Goal: Transaction & Acquisition: Download file/media

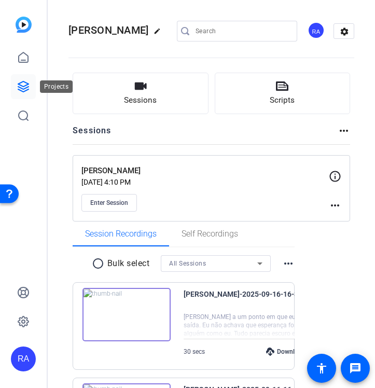
click at [21, 77] on link at bounding box center [23, 86] width 25 height 25
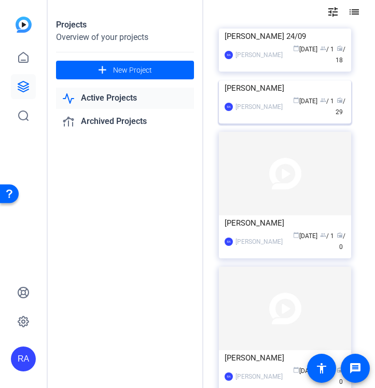
scroll to position [58, 0]
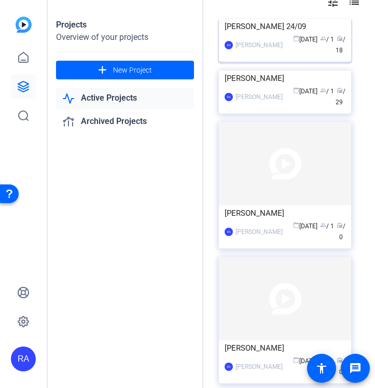
click at [274, 50] on div "[PERSON_NAME]" at bounding box center [259, 45] width 47 height 10
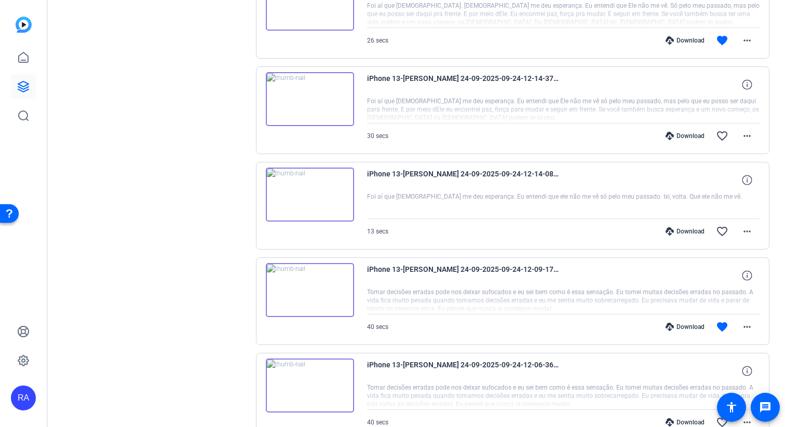
scroll to position [650, 0]
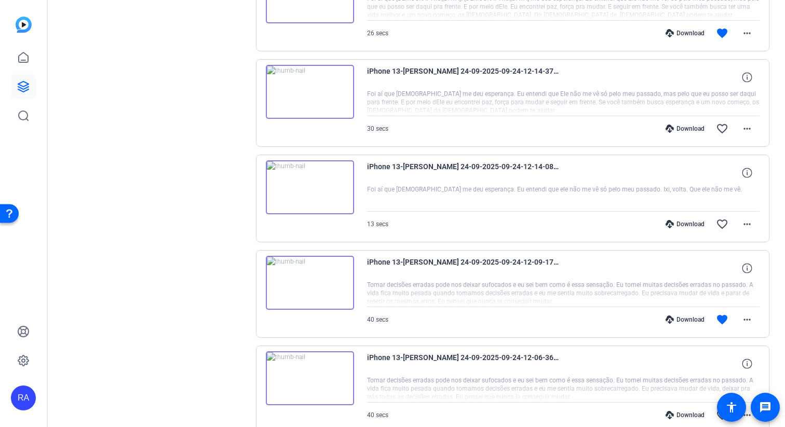
click at [305, 294] on img at bounding box center [310, 283] width 88 height 54
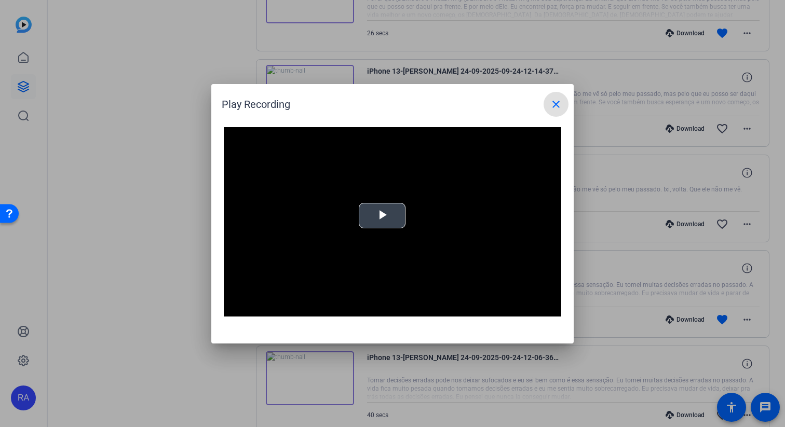
click at [375, 215] on span "Video Player" at bounding box center [382, 215] width 0 height 0
click at [375, 104] on span at bounding box center [555, 104] width 25 height 25
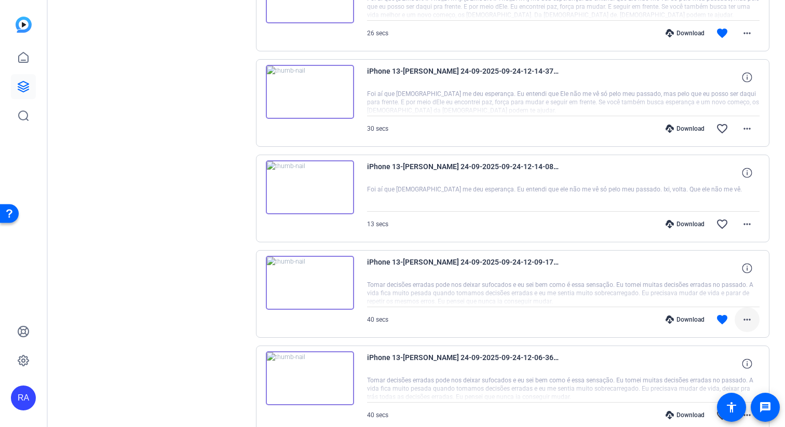
click at [375, 330] on span at bounding box center [746, 319] width 25 height 25
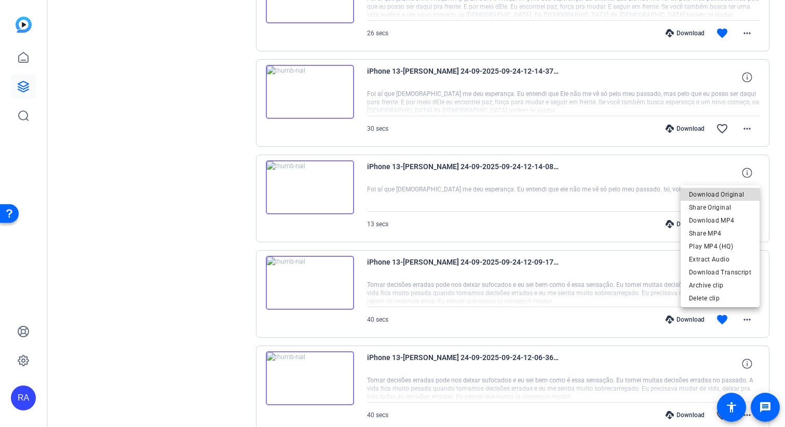
click at [375, 196] on span "Download Original" at bounding box center [720, 194] width 62 height 12
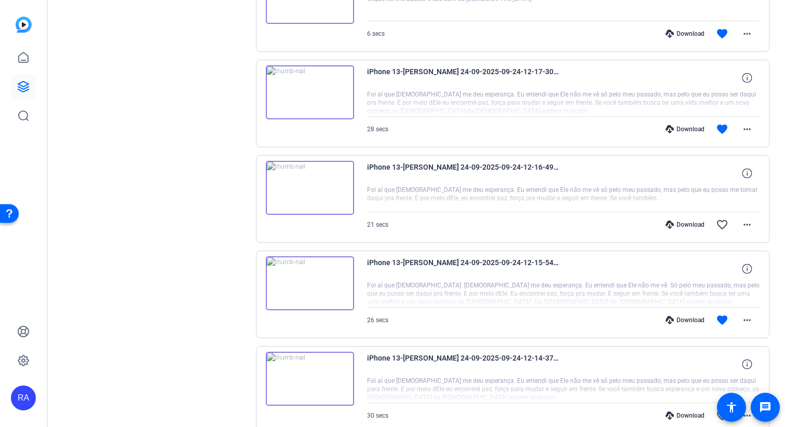
scroll to position [359, 0]
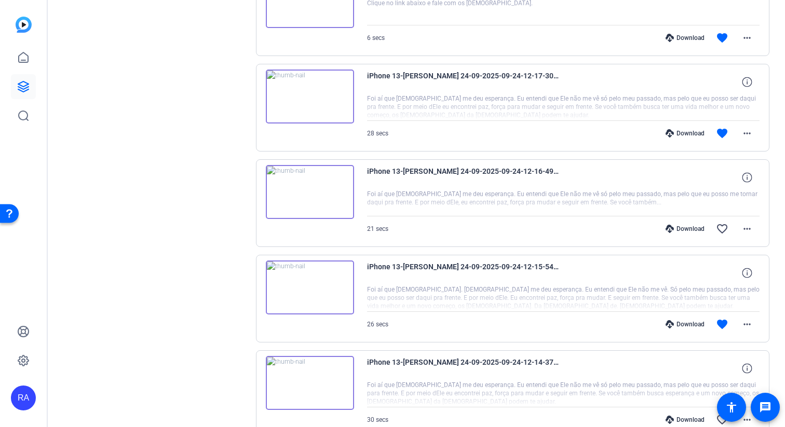
click at [306, 289] on img at bounding box center [310, 288] width 88 height 54
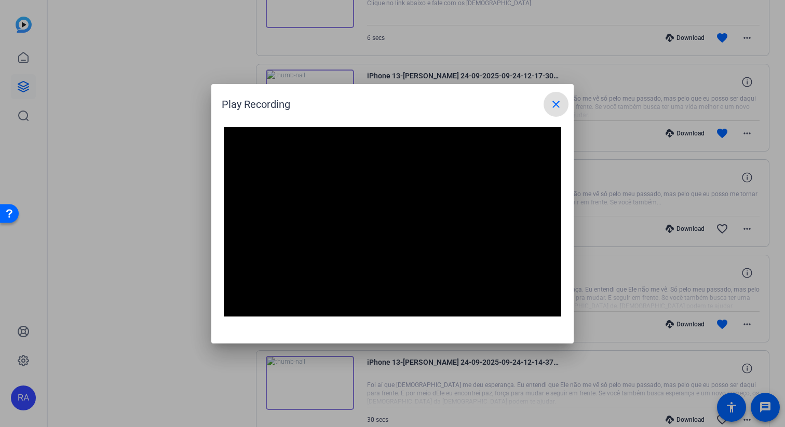
click at [375, 100] on mat-icon "close" at bounding box center [556, 104] width 12 height 12
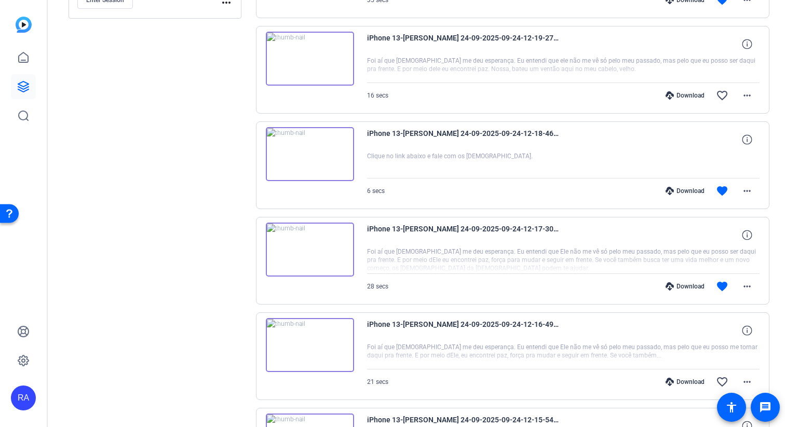
scroll to position [193, 0]
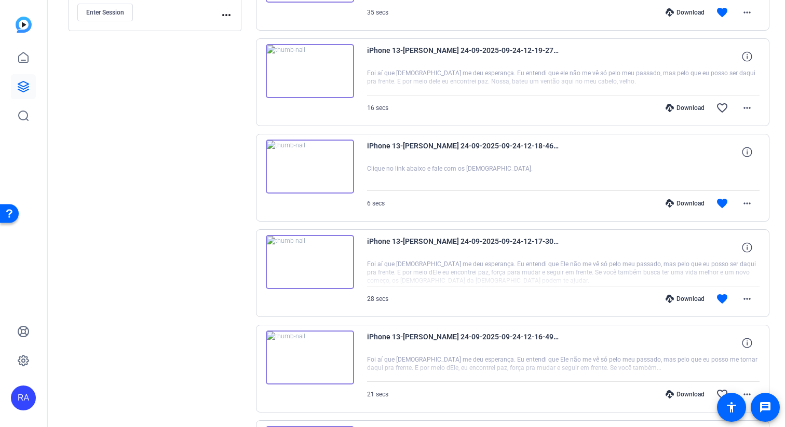
click at [313, 159] on img at bounding box center [310, 167] width 88 height 54
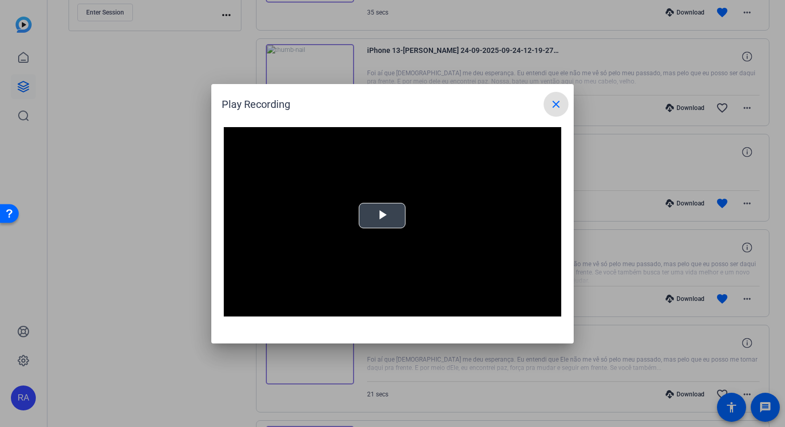
click at [375, 215] on span "Video Player" at bounding box center [382, 215] width 0 height 0
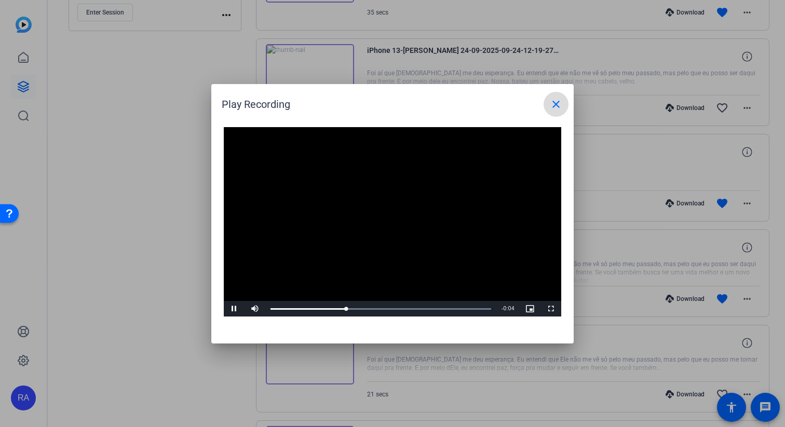
click at [375, 107] on mat-icon "close" at bounding box center [556, 104] width 12 height 12
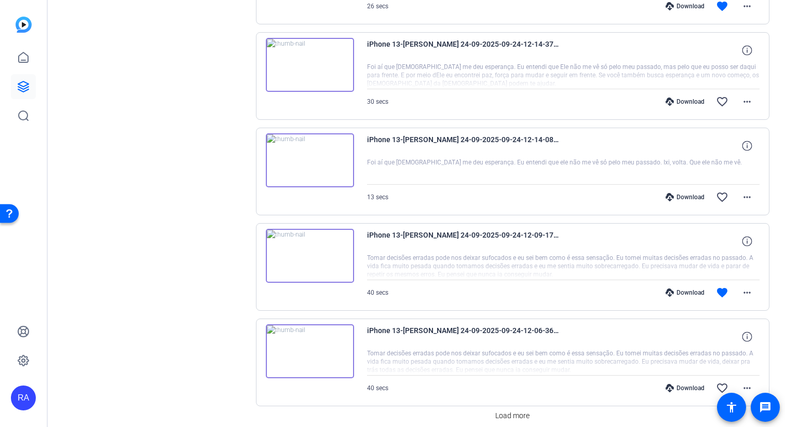
scroll to position [666, 0]
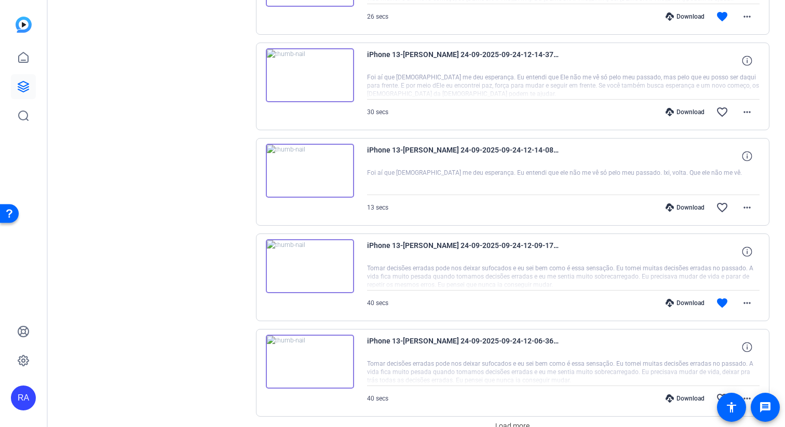
click at [311, 83] on img at bounding box center [310, 75] width 88 height 54
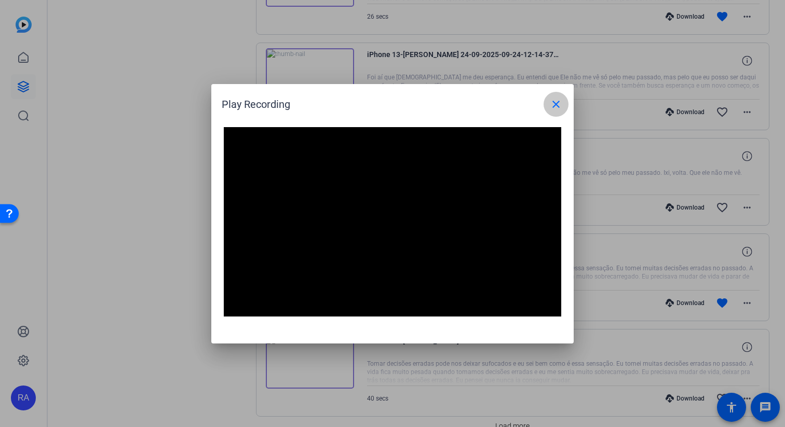
click at [375, 103] on mat-icon "close" at bounding box center [556, 104] width 12 height 12
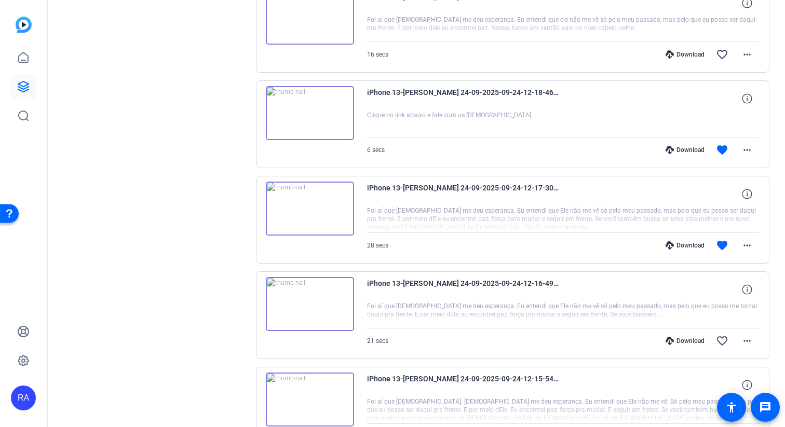
scroll to position [229, 0]
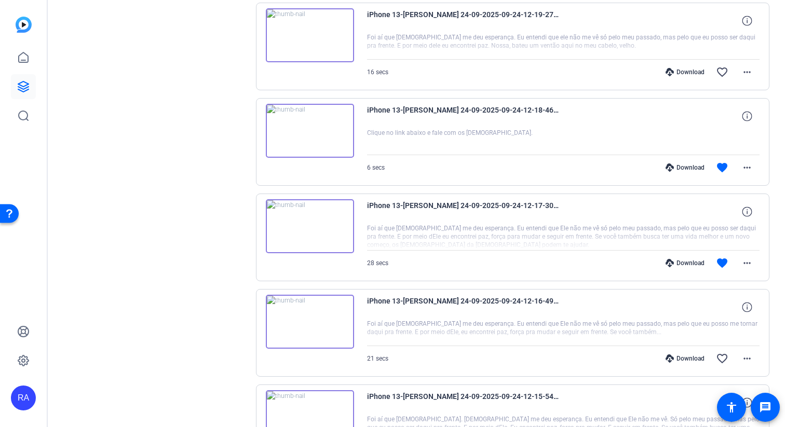
click at [312, 128] on img at bounding box center [310, 131] width 88 height 54
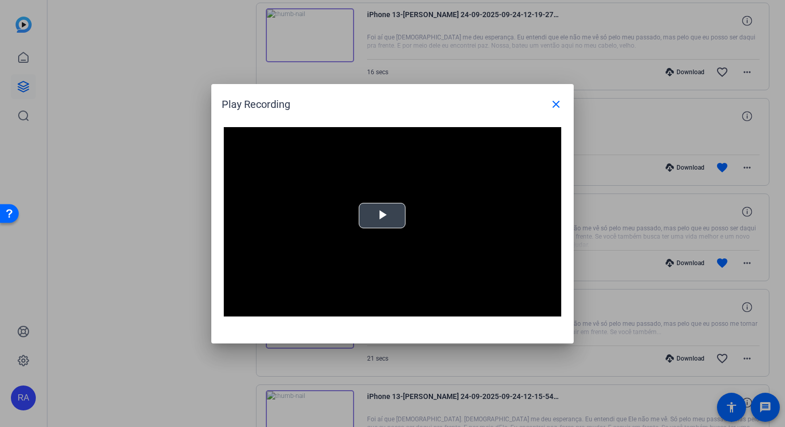
click at [375, 215] on span "Video Player" at bounding box center [382, 215] width 0 height 0
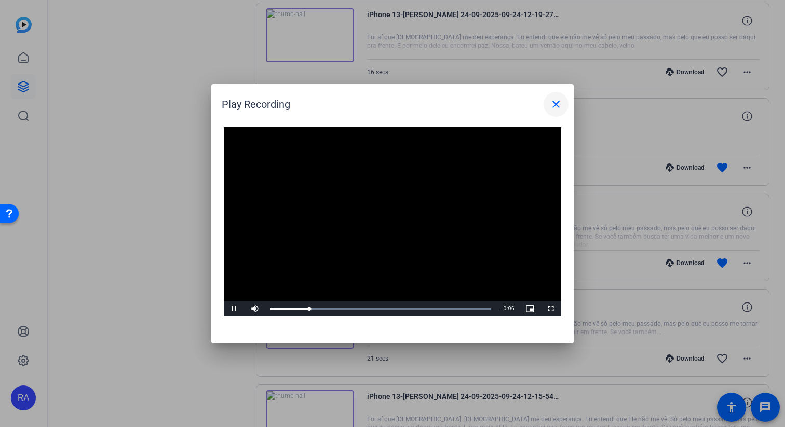
click at [375, 94] on span at bounding box center [555, 104] width 25 height 25
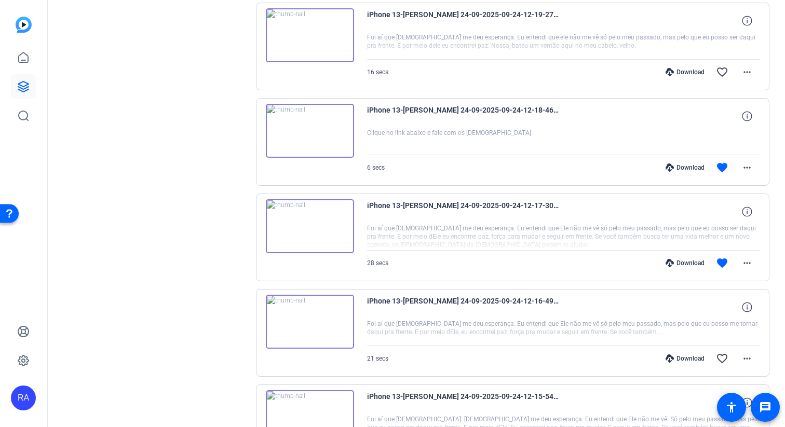
scroll to position [0, 0]
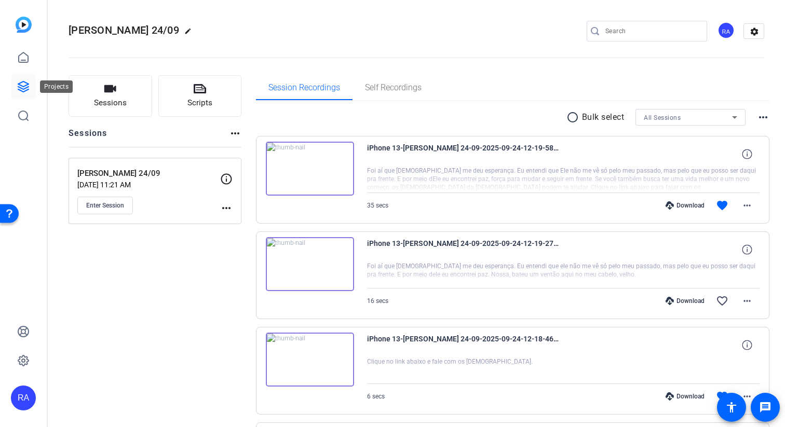
click at [18, 75] on link at bounding box center [23, 86] width 25 height 25
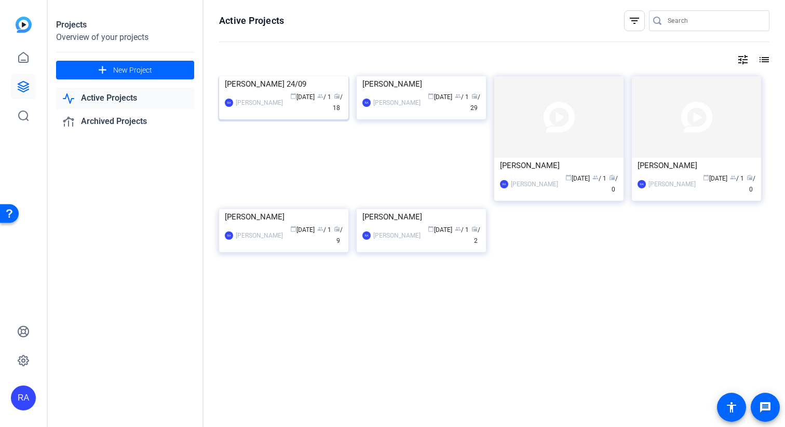
click at [305, 76] on img at bounding box center [283, 76] width 129 height 0
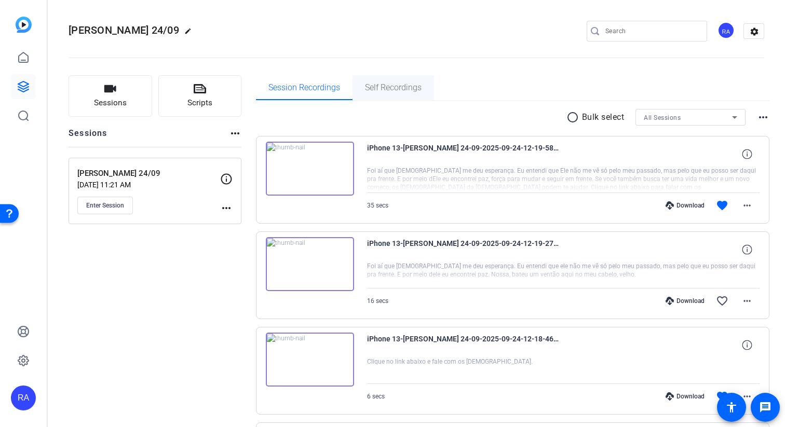
click at [375, 94] on span "Self Recordings" at bounding box center [393, 87] width 57 height 25
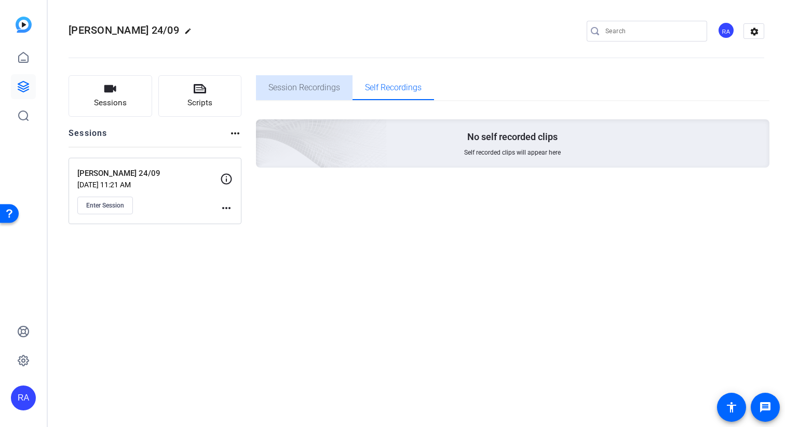
click at [340, 92] on div "Session Recordings" at bounding box center [304, 87] width 97 height 25
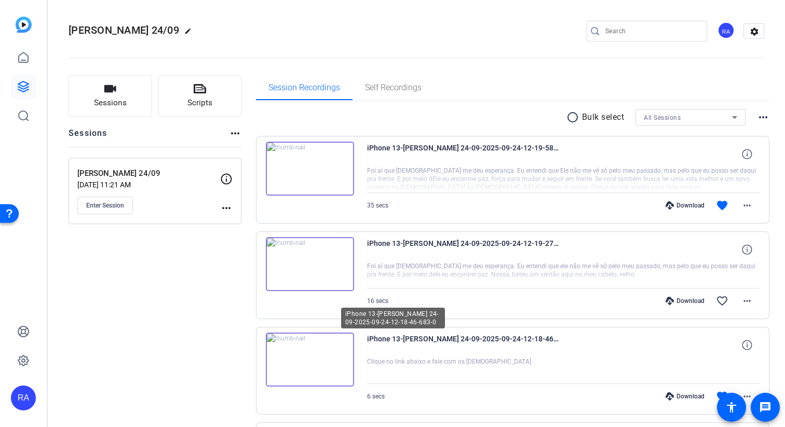
scroll to position [17, 0]
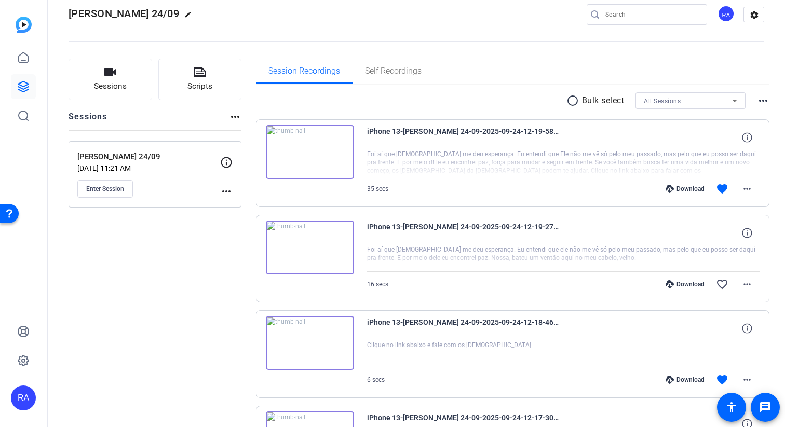
click at [375, 103] on mat-icon "more_horiz" at bounding box center [763, 100] width 12 height 12
click at [375, 99] on div at bounding box center [392, 213] width 785 height 427
click at [375, 99] on div "All Sessions" at bounding box center [687, 100] width 88 height 13
click at [375, 141] on mat-option "[PERSON_NAME] 24/09" at bounding box center [690, 138] width 110 height 17
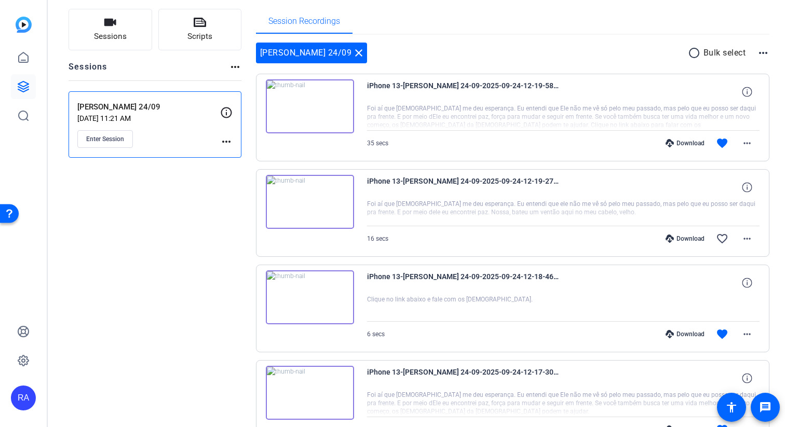
scroll to position [0, 0]
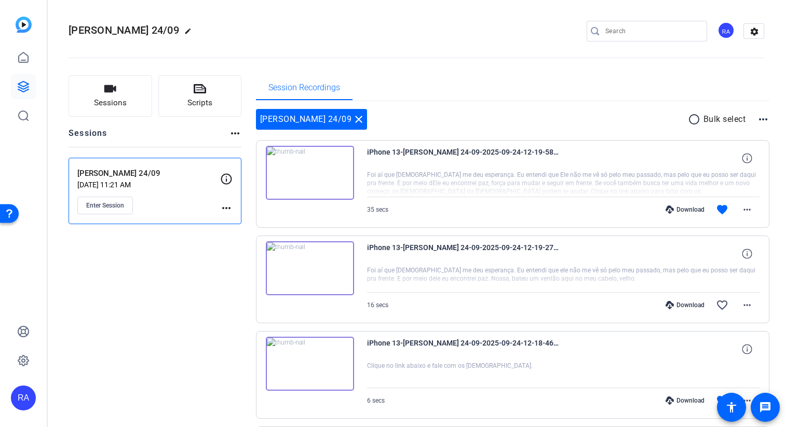
click at [309, 178] on img at bounding box center [310, 173] width 88 height 54
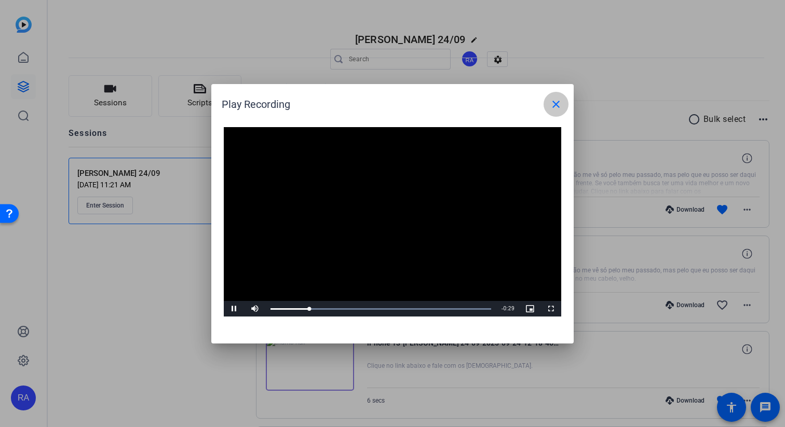
click at [375, 104] on mat-icon "close" at bounding box center [556, 104] width 12 height 12
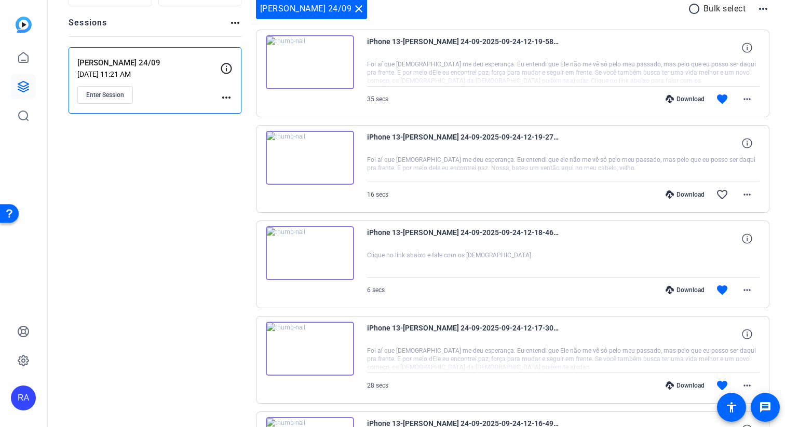
scroll to position [118, 0]
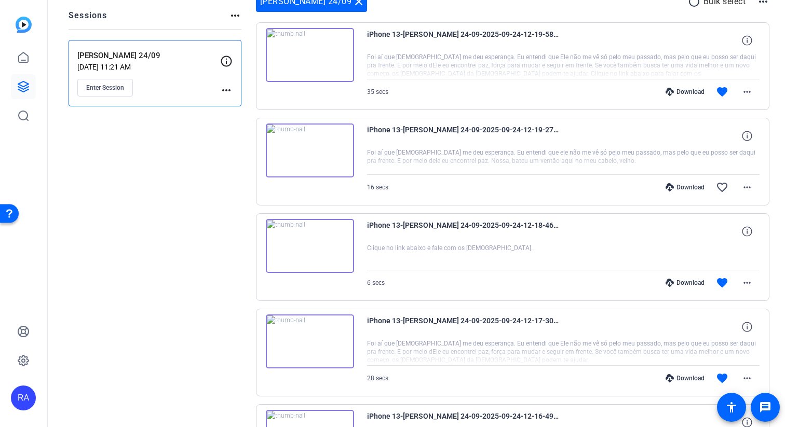
click at [303, 246] on img at bounding box center [310, 246] width 88 height 54
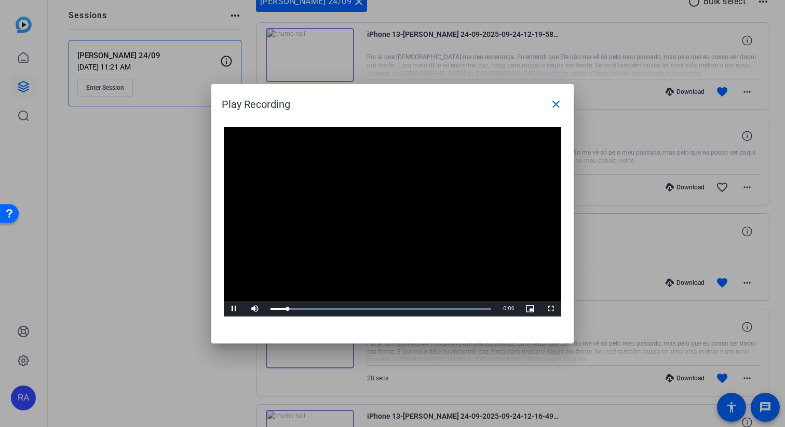
click at [375, 221] on video "Video Player" at bounding box center [392, 222] width 337 height 190
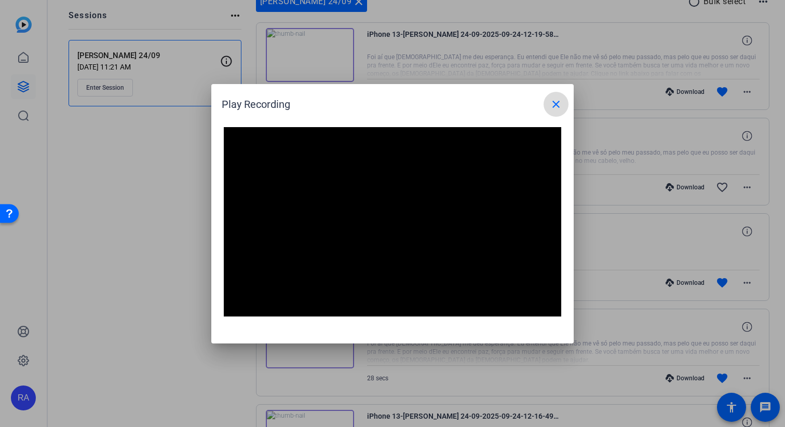
click at [375, 106] on mat-icon "close" at bounding box center [556, 104] width 12 height 12
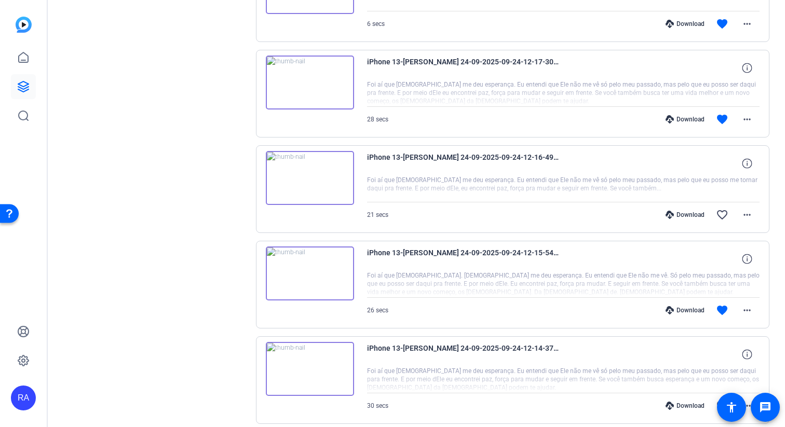
scroll to position [350, 0]
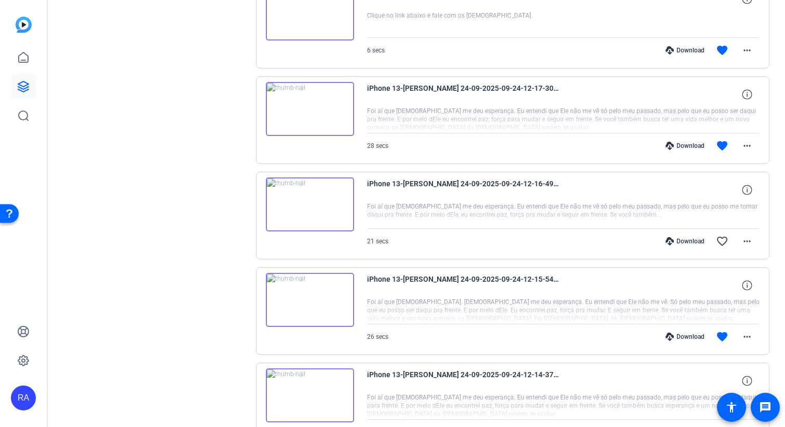
click at [316, 112] on img at bounding box center [310, 109] width 88 height 54
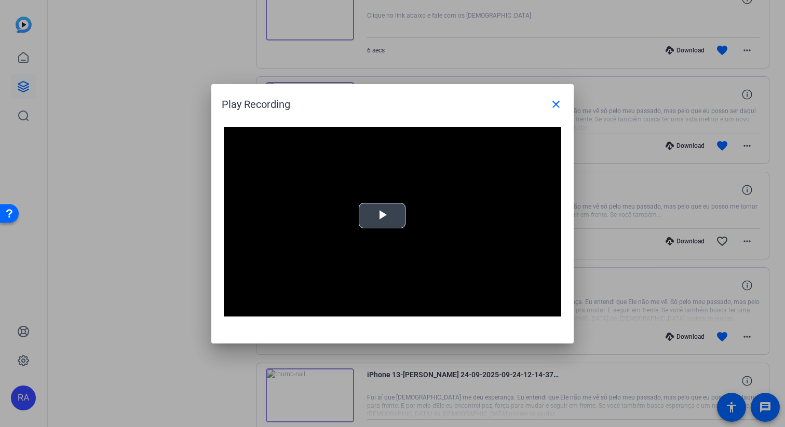
click at [375, 202] on video "Video Player" at bounding box center [392, 222] width 337 height 190
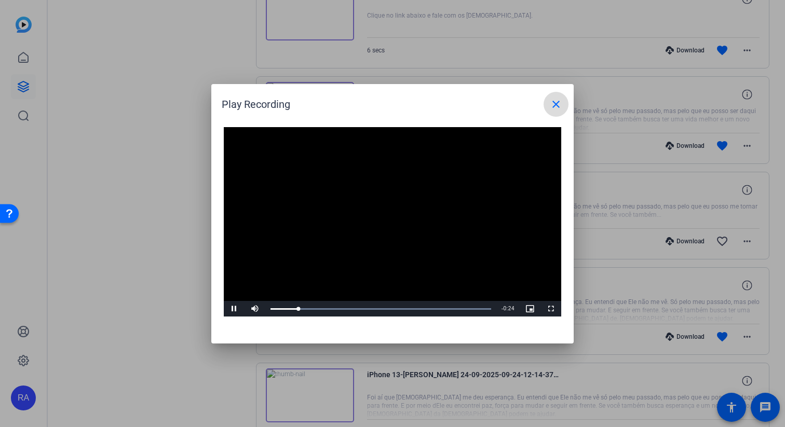
click at [375, 102] on mat-icon "close" at bounding box center [556, 104] width 12 height 12
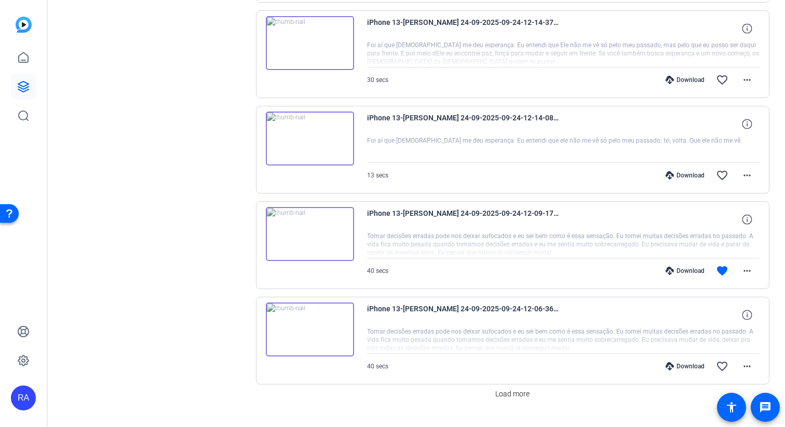
scroll to position [725, 0]
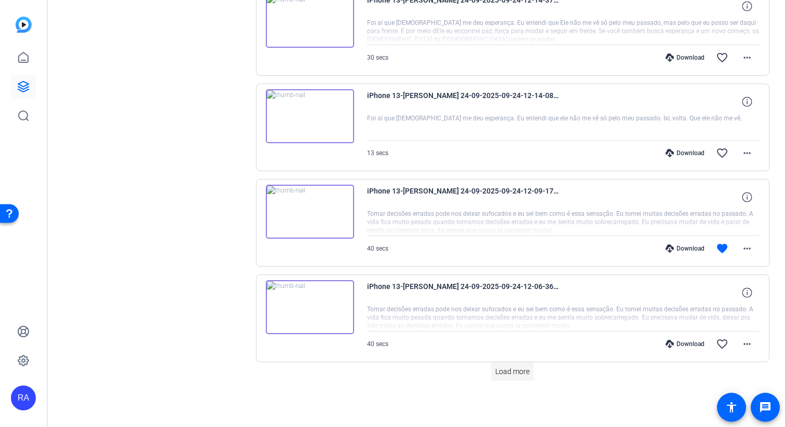
click at [375, 370] on span "Load more" at bounding box center [512, 371] width 34 height 11
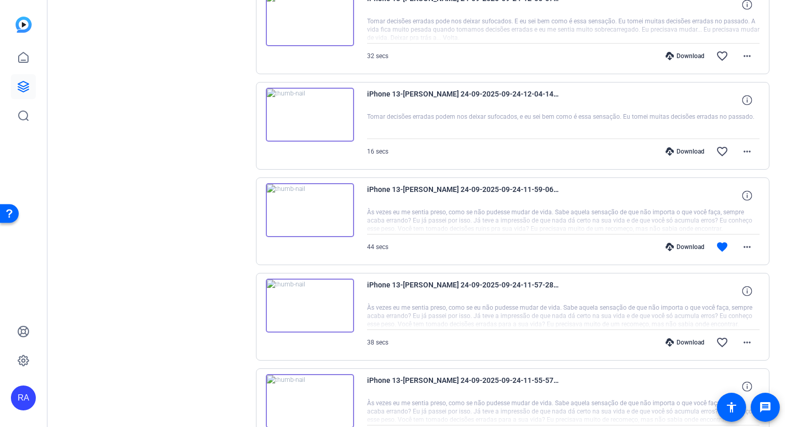
scroll to position [1195, 0]
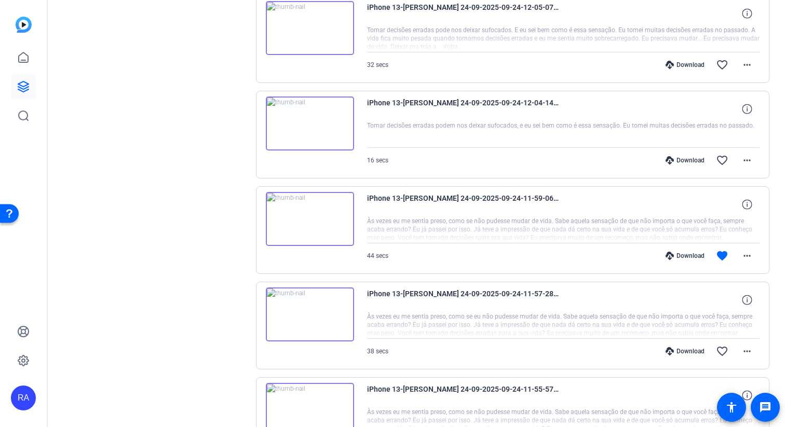
click at [315, 216] on img at bounding box center [310, 219] width 88 height 54
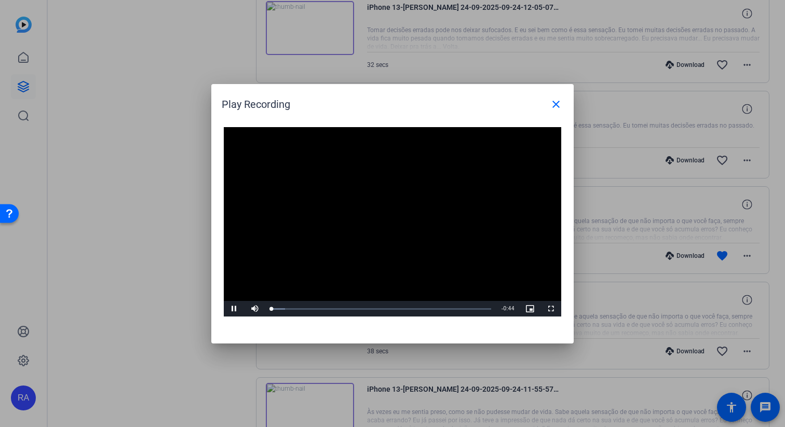
click at [375, 212] on video "Video Player" at bounding box center [392, 222] width 337 height 190
click at [234, 309] on span "Video Player" at bounding box center [234, 309] width 21 height 0
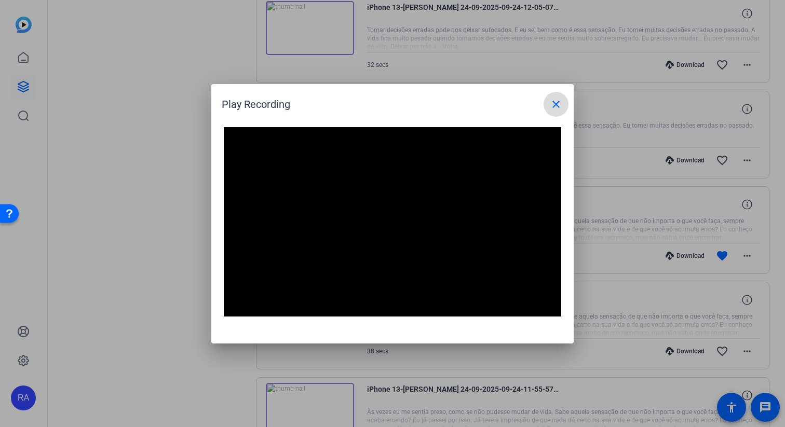
click at [375, 99] on mat-icon "close" at bounding box center [556, 104] width 12 height 12
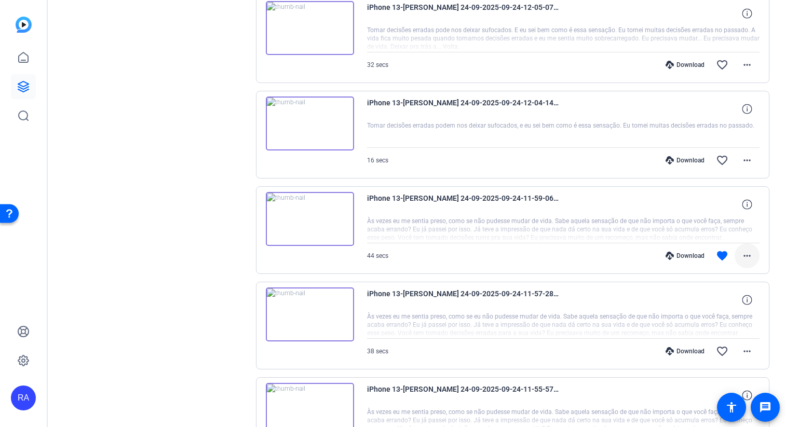
click at [375, 255] on mat-icon "more_horiz" at bounding box center [747, 256] width 12 height 12
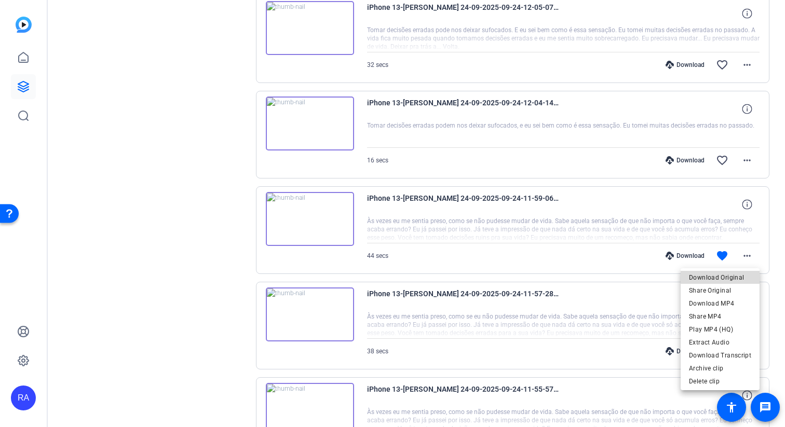
click at [375, 280] on span "Download Original" at bounding box center [720, 277] width 62 height 12
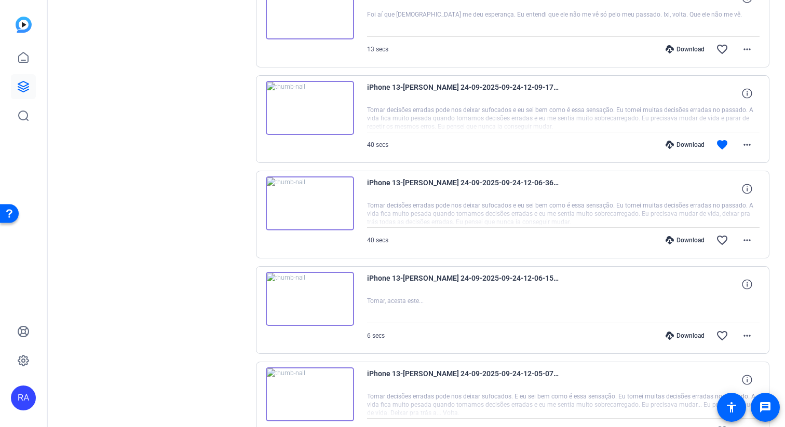
scroll to position [823, 0]
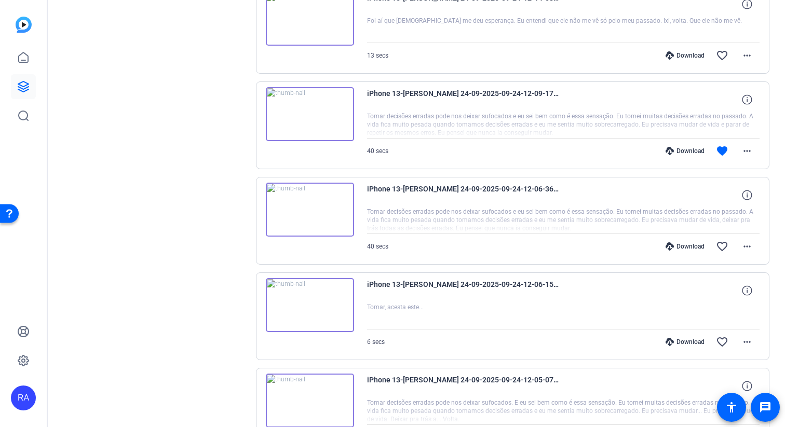
click at [318, 105] on img at bounding box center [310, 114] width 88 height 54
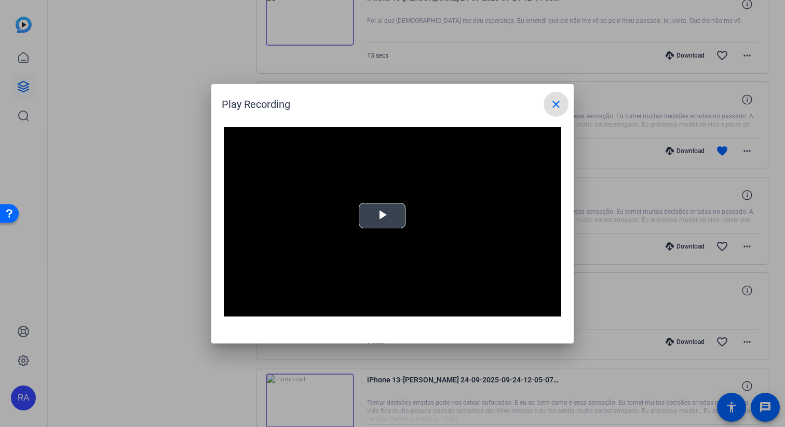
click at [375, 215] on span "Video Player" at bounding box center [382, 215] width 0 height 0
click at [375, 106] on mat-icon "close" at bounding box center [556, 104] width 12 height 12
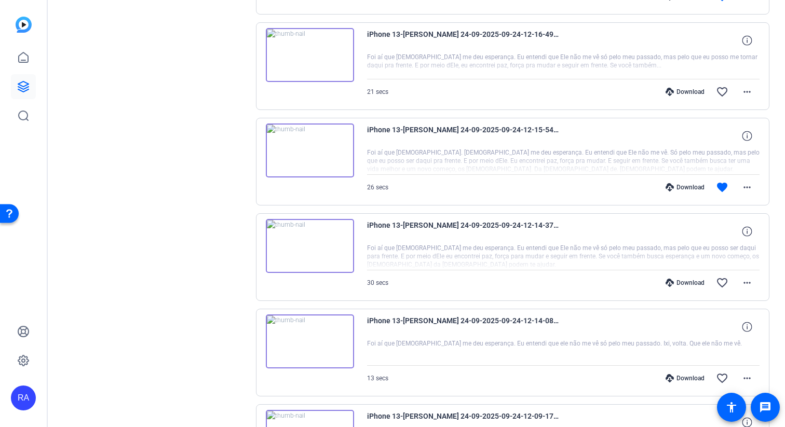
scroll to position [465, 0]
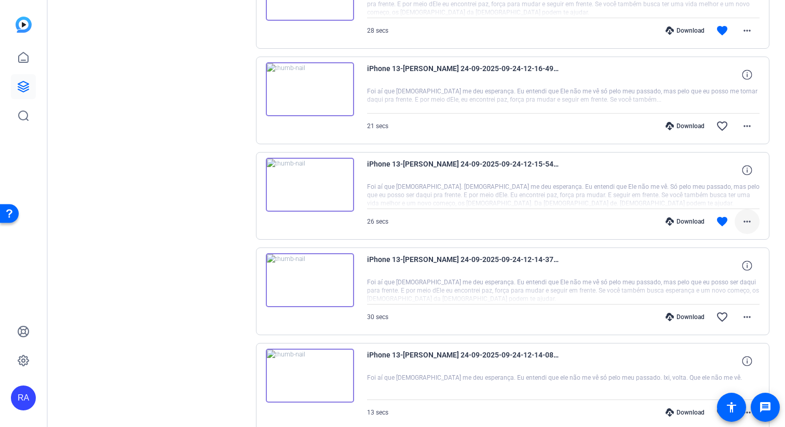
click at [375, 224] on mat-icon "more_horiz" at bounding box center [747, 221] width 12 height 12
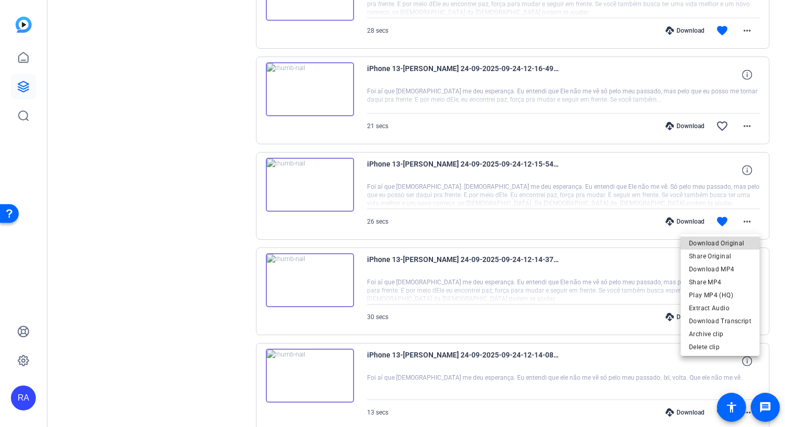
click at [375, 244] on span "Download Original" at bounding box center [720, 243] width 62 height 12
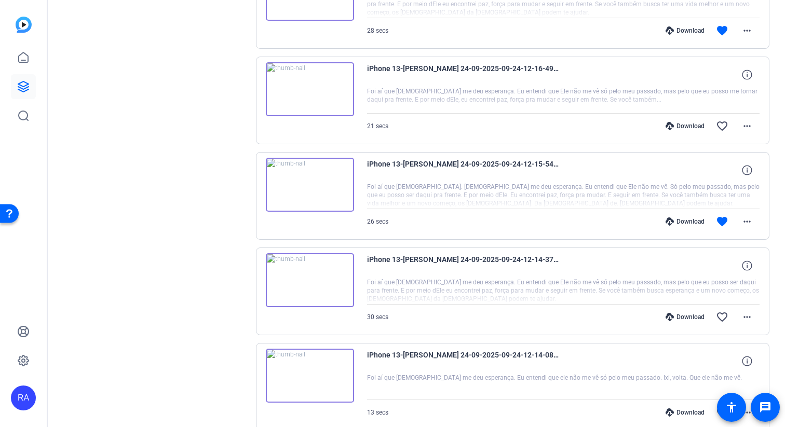
click at [313, 179] on img at bounding box center [310, 185] width 88 height 54
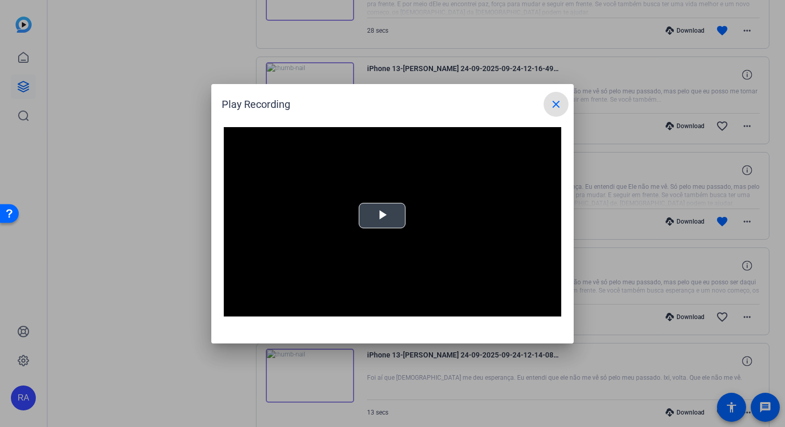
click at [375, 215] on span "Video Player" at bounding box center [382, 215] width 0 height 0
click at [375, 103] on span at bounding box center [555, 104] width 25 height 25
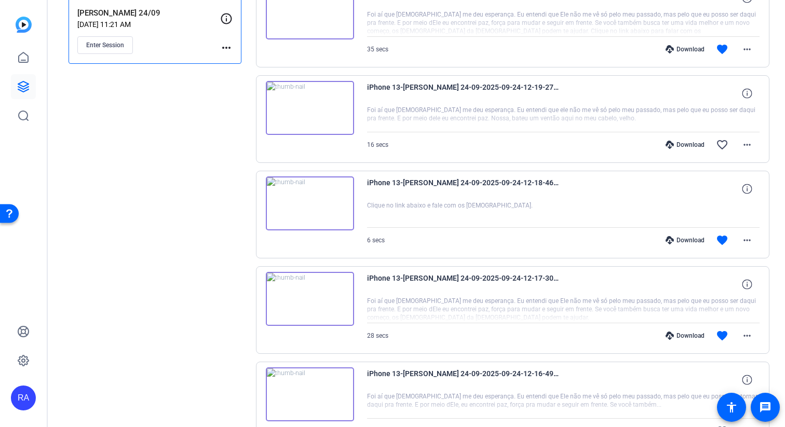
scroll to position [159, 0]
click at [300, 293] on img at bounding box center [310, 300] width 88 height 54
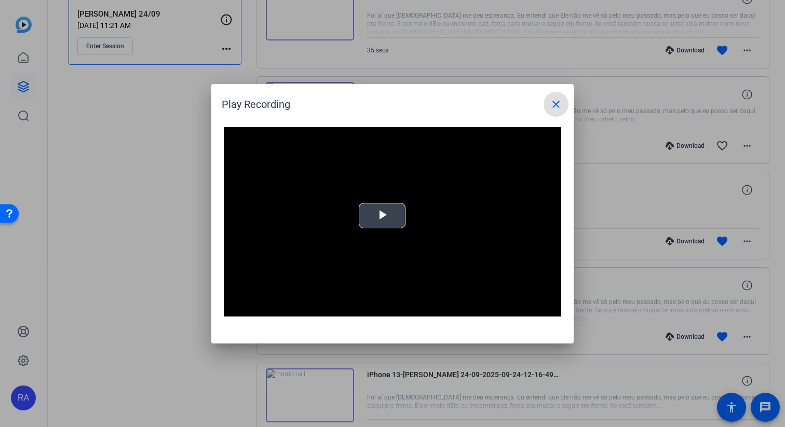
click at [369, 231] on video "Video Player" at bounding box center [392, 222] width 337 height 190
click at [375, 106] on mat-icon "close" at bounding box center [556, 104] width 12 height 12
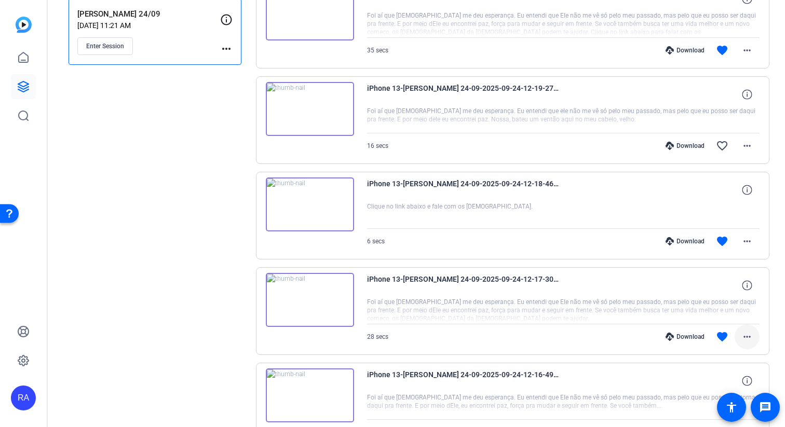
click at [375, 335] on mat-icon "more_horiz" at bounding box center [747, 337] width 12 height 12
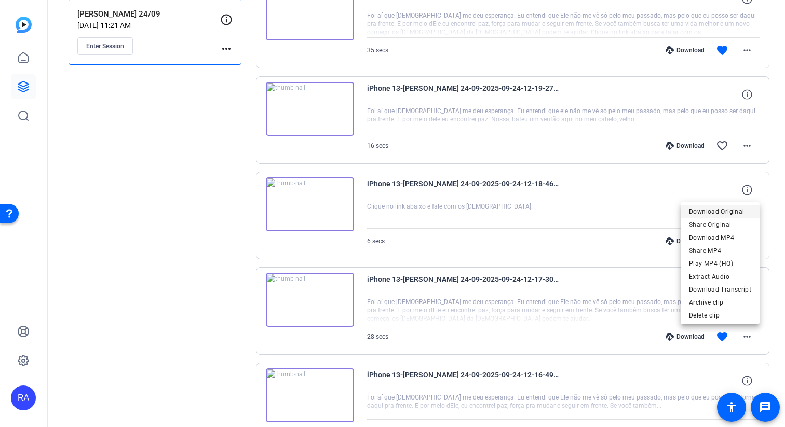
click at [375, 215] on span "Download Original" at bounding box center [720, 211] width 62 height 12
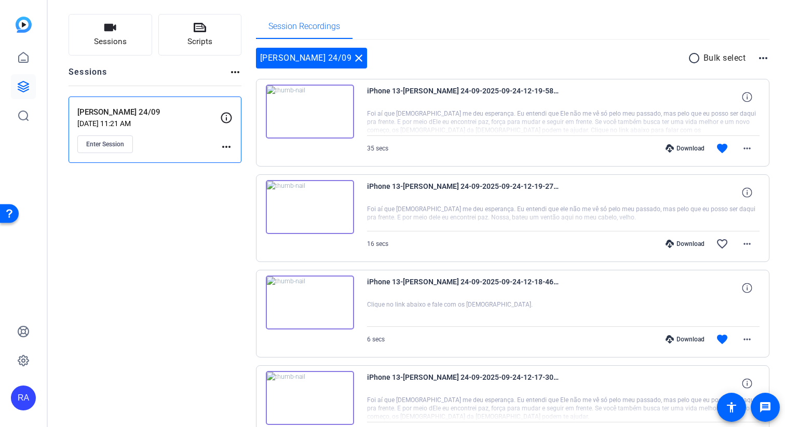
scroll to position [62, 0]
click at [375, 146] on mat-icon "more_horiz" at bounding box center [747, 148] width 12 height 12
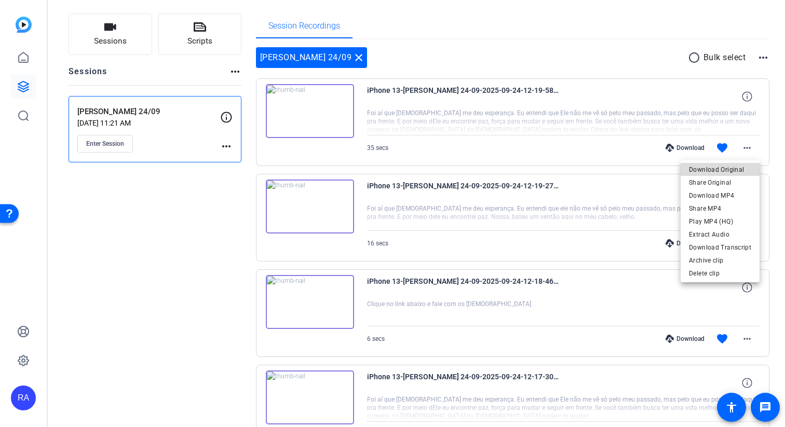
click at [375, 167] on span "Download Original" at bounding box center [720, 169] width 62 height 12
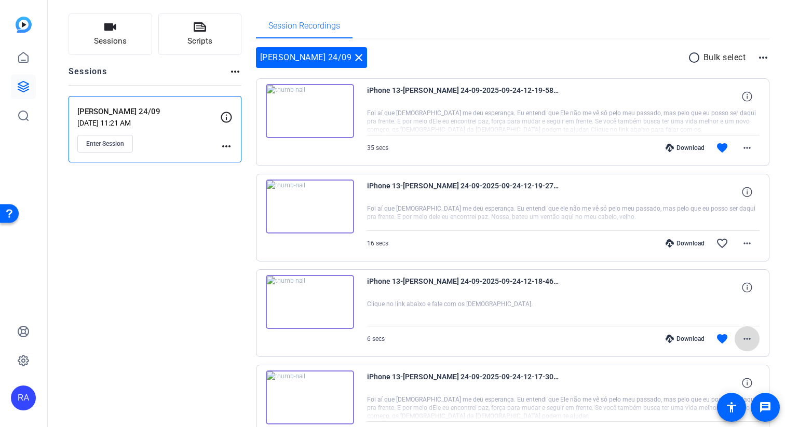
click at [375, 336] on mat-icon "more_horiz" at bounding box center [747, 339] width 12 height 12
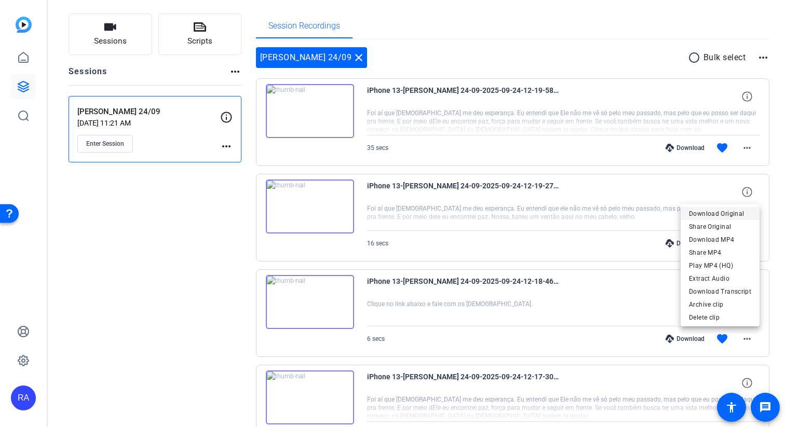
click at [375, 216] on span "Download Original" at bounding box center [720, 214] width 62 height 12
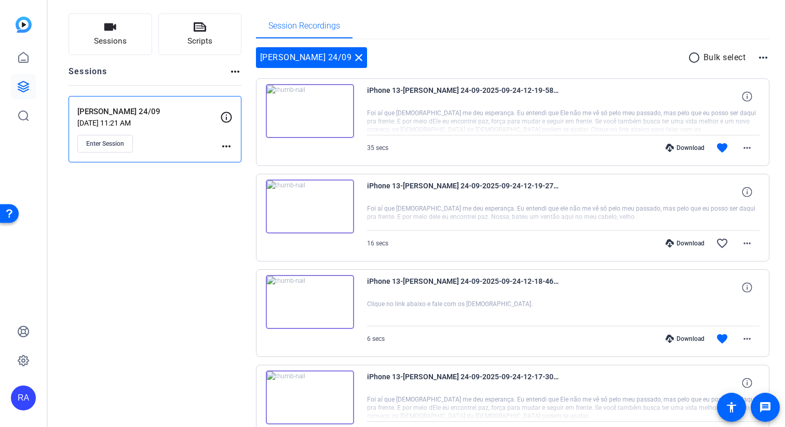
scroll to position [0, 0]
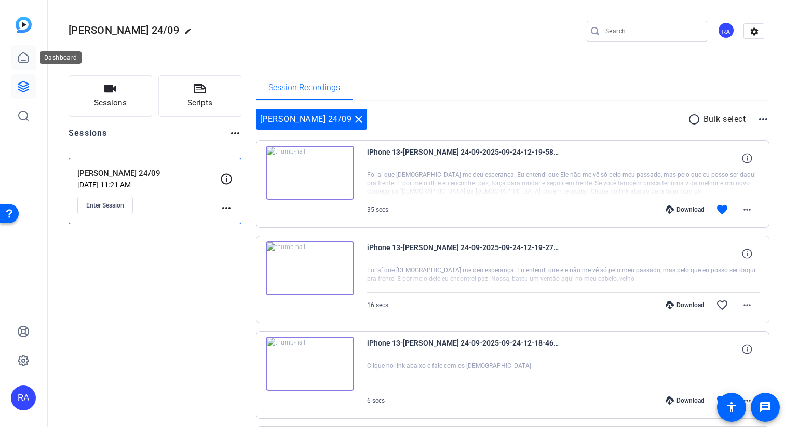
click at [23, 61] on icon at bounding box center [23, 57] width 12 height 12
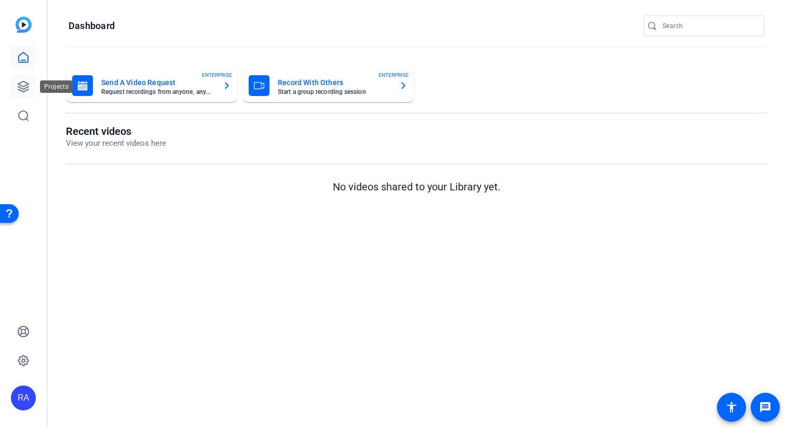
click at [21, 90] on icon at bounding box center [23, 86] width 12 height 12
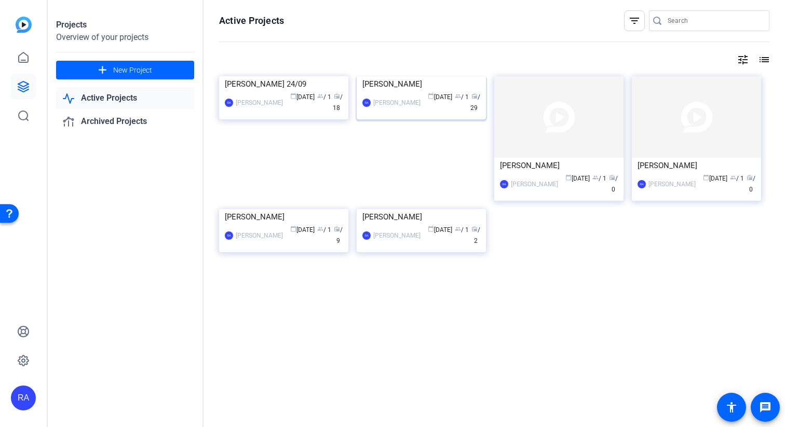
click at [375, 76] on img at bounding box center [421, 76] width 129 height 0
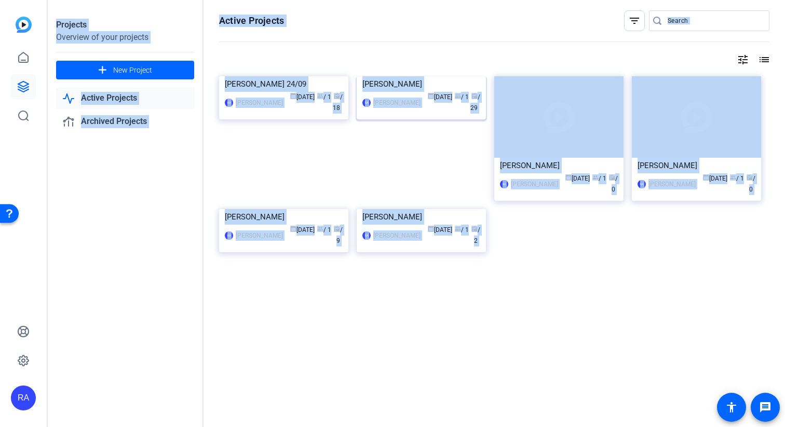
click at [375, 143] on div "Projects Overview of your projects add New Project Active Projects Archived Pro…" at bounding box center [416, 213] width 737 height 427
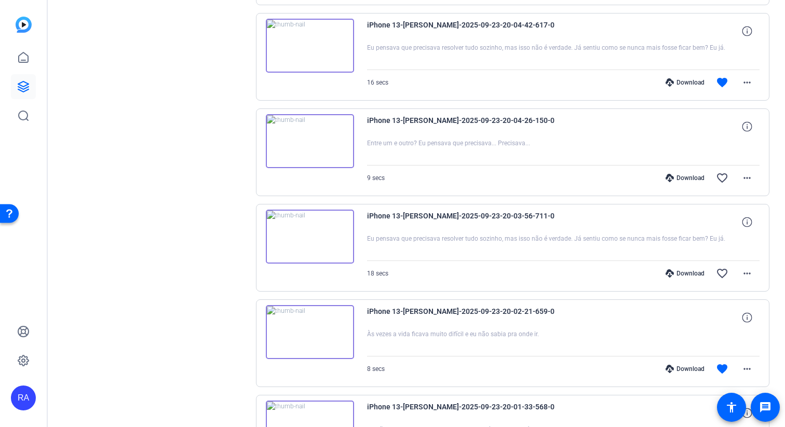
scroll to position [721, 0]
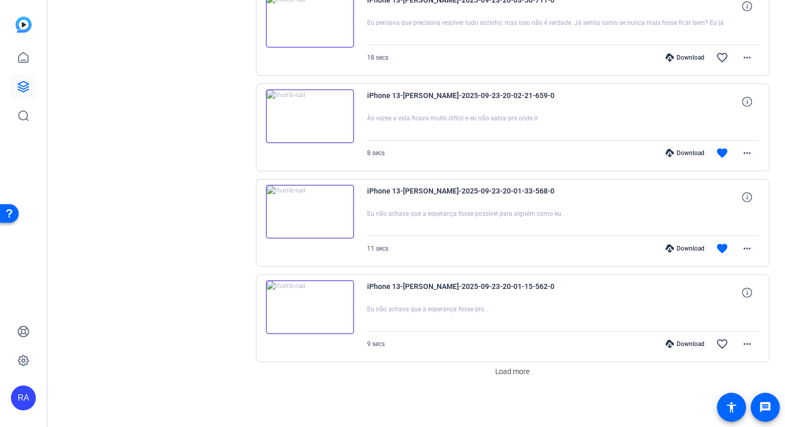
click at [322, 217] on img at bounding box center [310, 212] width 88 height 54
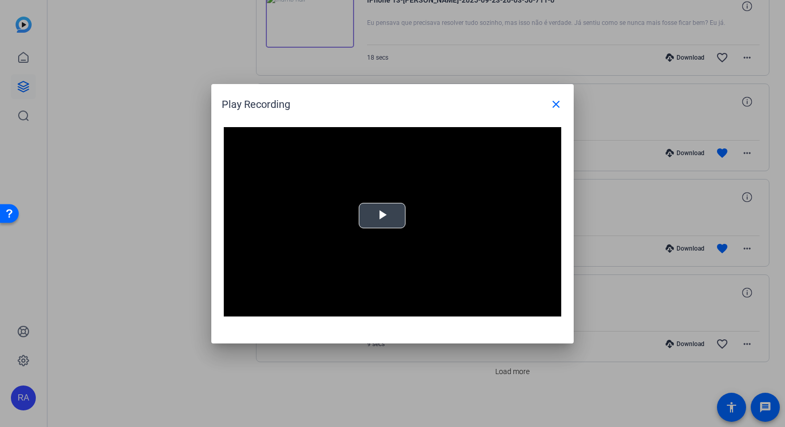
click at [375, 215] on span "Video Player" at bounding box center [382, 215] width 0 height 0
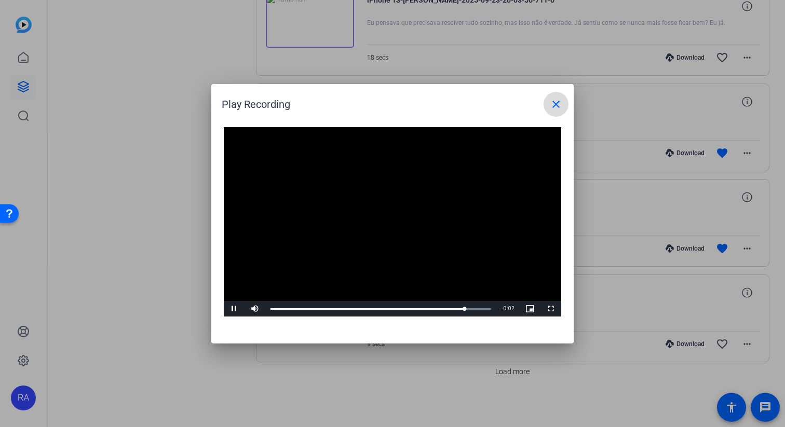
click at [375, 101] on mat-icon "close" at bounding box center [556, 104] width 12 height 12
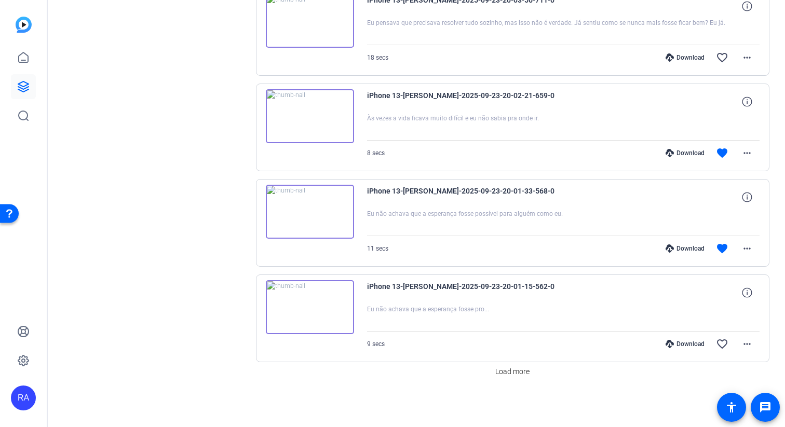
click at [315, 99] on img at bounding box center [310, 116] width 88 height 54
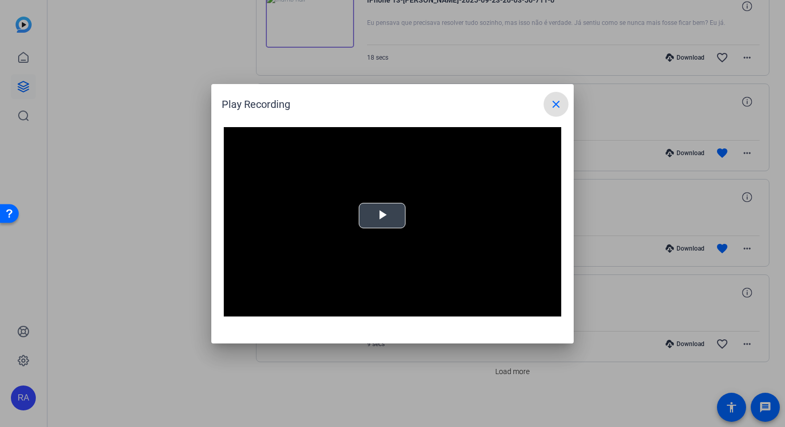
click at [375, 244] on video "Video Player" at bounding box center [392, 222] width 337 height 190
click at [375, 114] on span at bounding box center [555, 104] width 25 height 25
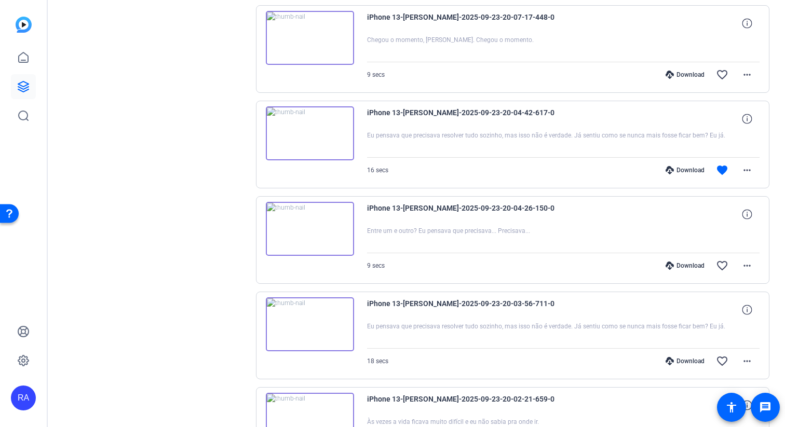
scroll to position [417, 0]
click at [312, 122] on img at bounding box center [310, 134] width 88 height 54
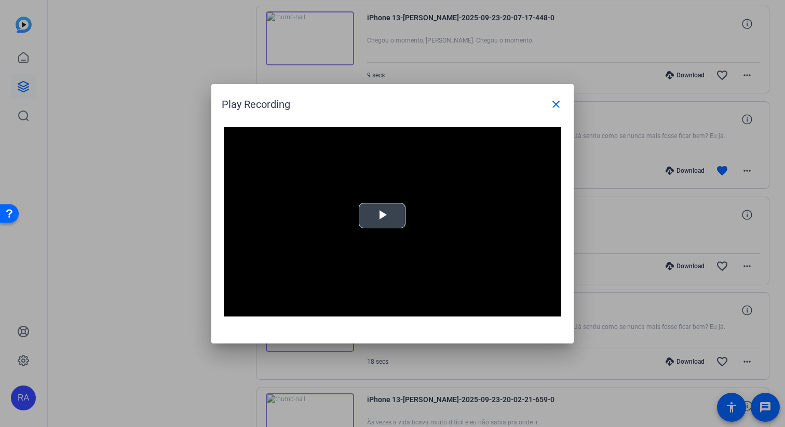
click at [375, 215] on span "Video Player" at bounding box center [382, 215] width 0 height 0
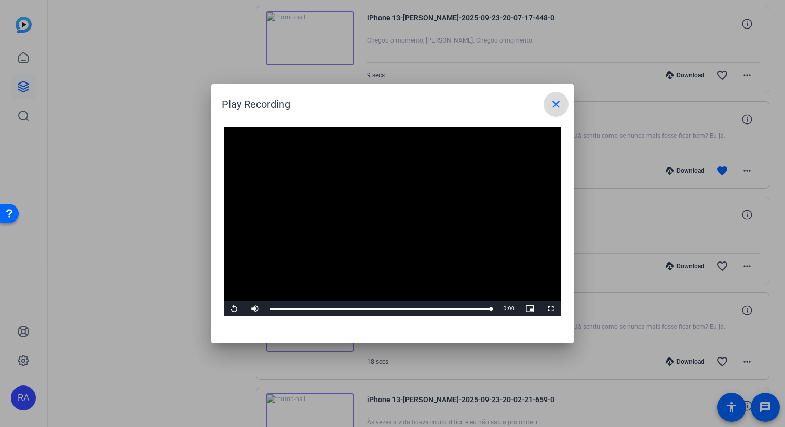
click at [375, 105] on mat-icon "close" at bounding box center [556, 104] width 12 height 12
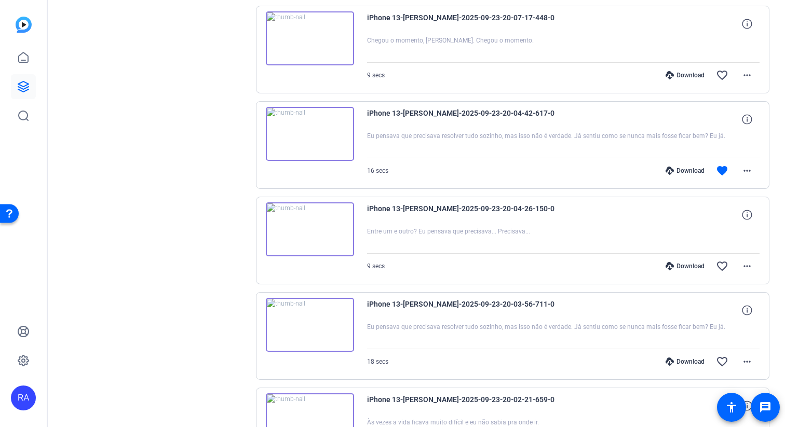
click at [375, 143] on div at bounding box center [563, 145] width 393 height 26
click at [375, 114] on icon at bounding box center [747, 119] width 10 height 10
click at [375, 120] on mat-icon "close" at bounding box center [747, 119] width 12 height 13
click at [316, 141] on img at bounding box center [310, 134] width 88 height 54
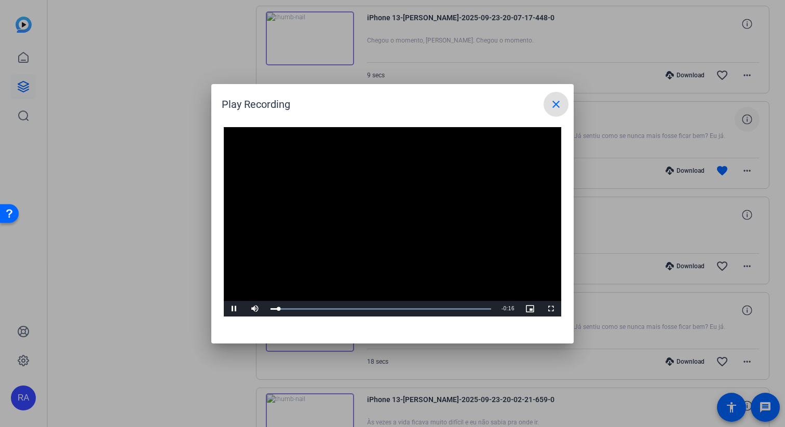
click at [375, 104] on mat-icon "close" at bounding box center [556, 104] width 12 height 12
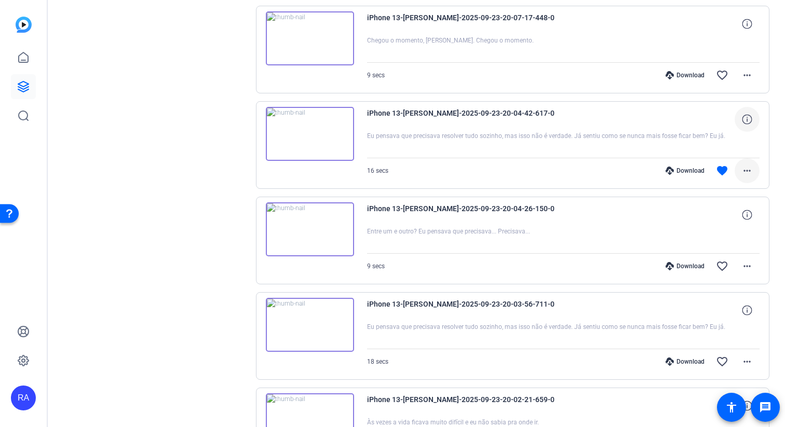
click at [375, 173] on mat-icon "more_horiz" at bounding box center [747, 171] width 12 height 12
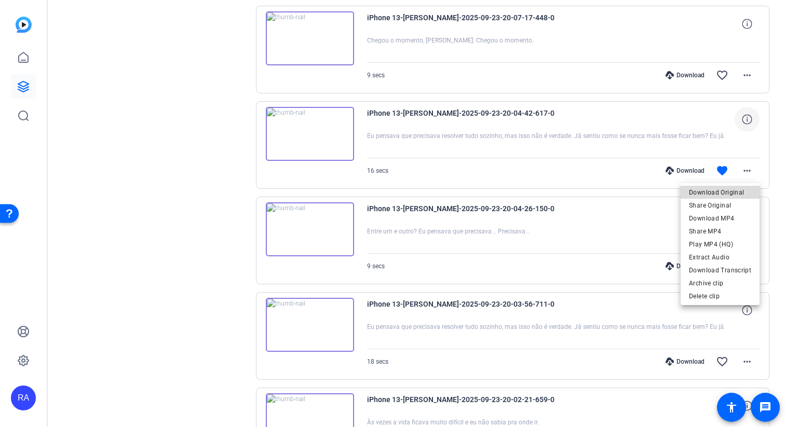
click at [375, 189] on span "Download Original" at bounding box center [720, 192] width 62 height 12
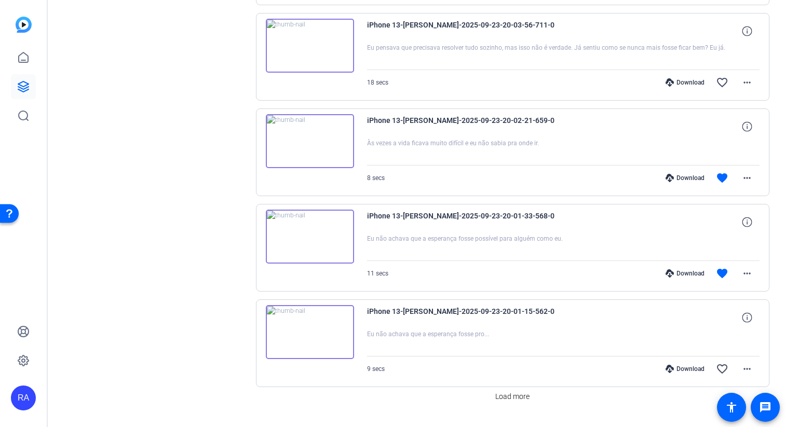
scroll to position [721, 0]
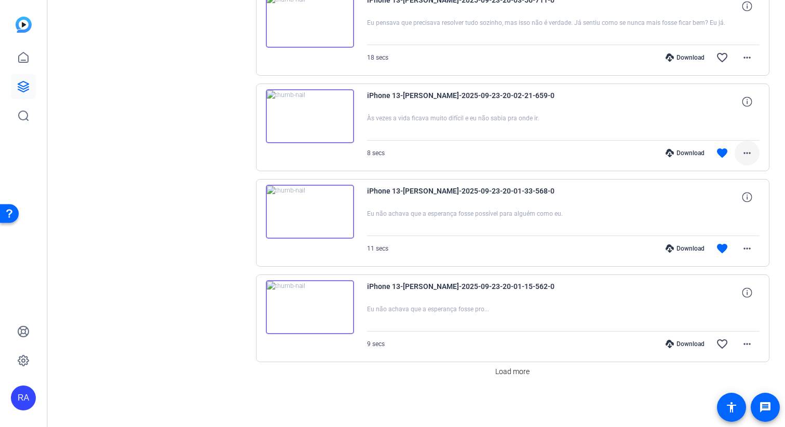
click at [375, 153] on mat-icon "more_horiz" at bounding box center [747, 153] width 12 height 12
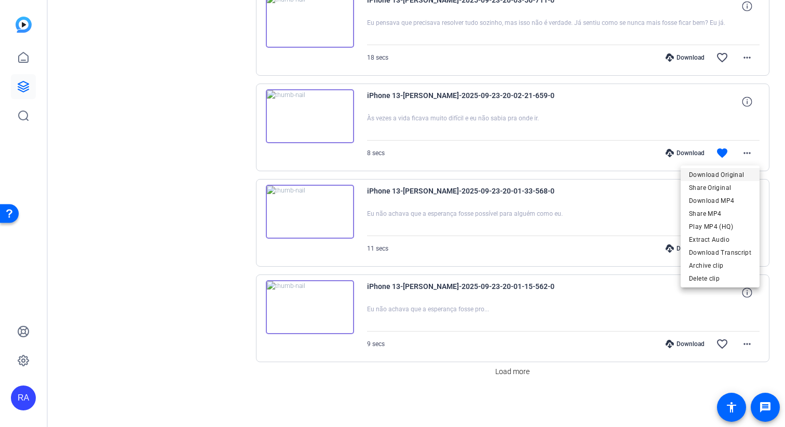
click at [375, 178] on span "Download Original" at bounding box center [720, 175] width 62 height 12
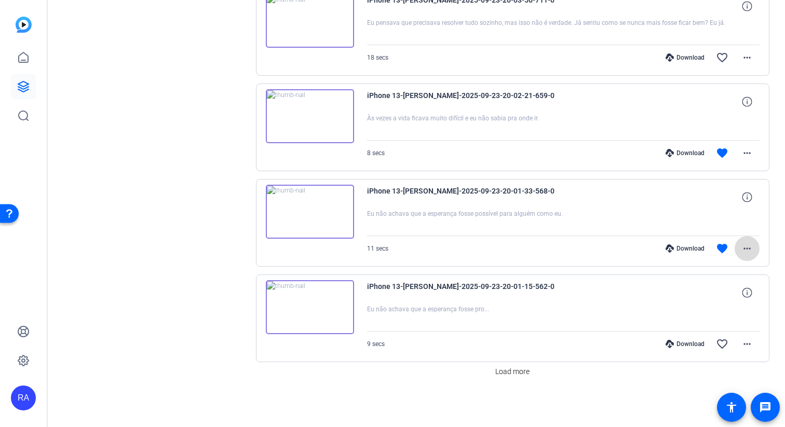
click at [375, 249] on span at bounding box center [746, 248] width 25 height 25
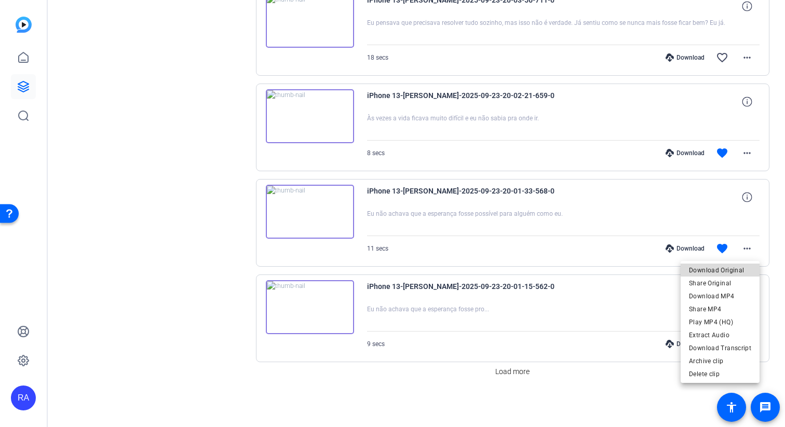
click at [375, 264] on span "Download Original" at bounding box center [720, 270] width 62 height 12
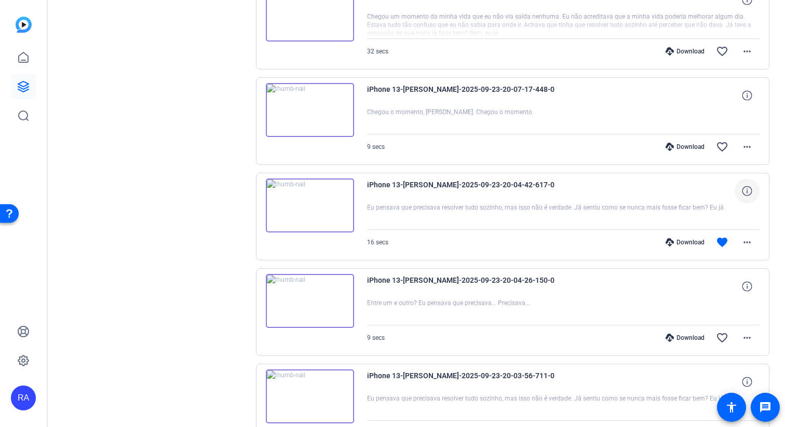
scroll to position [334, 0]
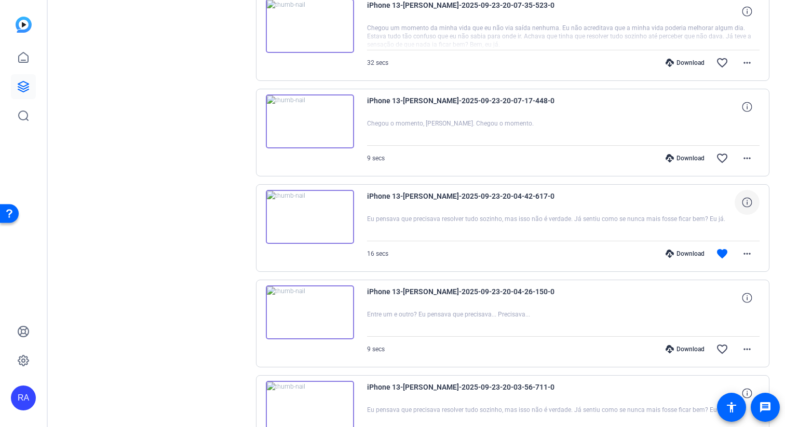
click at [321, 128] on img at bounding box center [310, 121] width 88 height 54
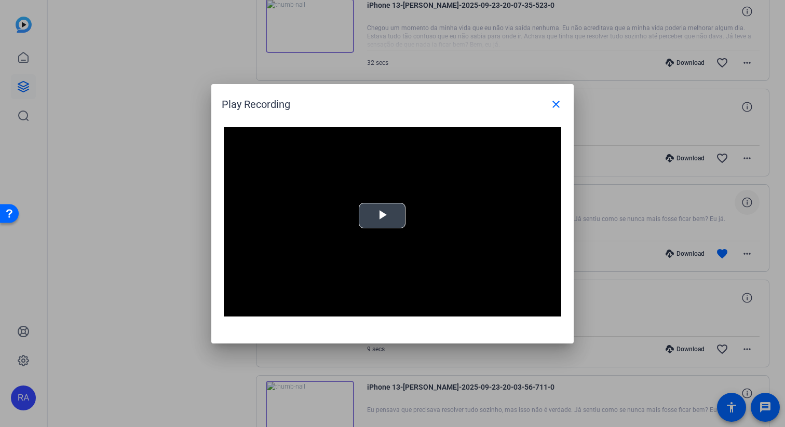
click at [364, 199] on video "Video Player" at bounding box center [392, 222] width 337 height 190
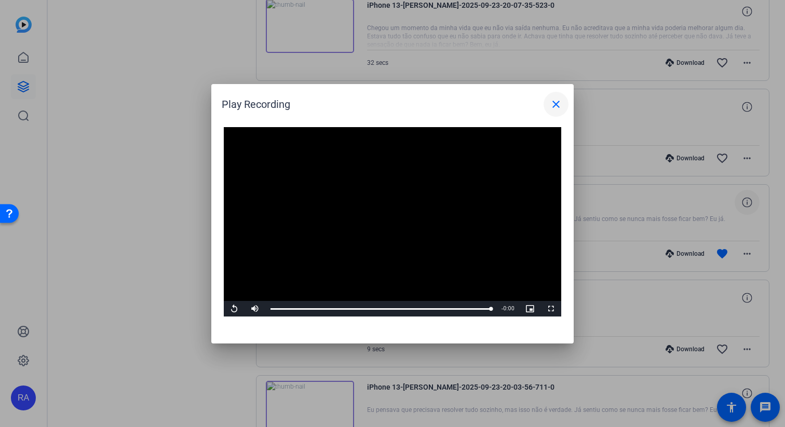
click at [375, 104] on mat-icon "close" at bounding box center [556, 104] width 12 height 12
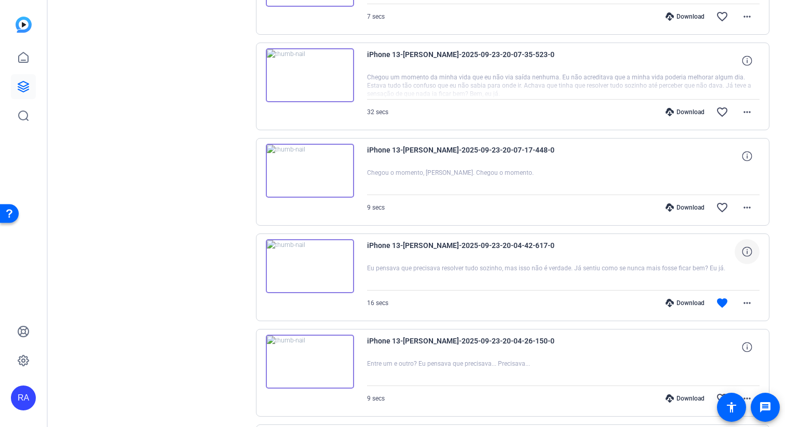
scroll to position [266, 0]
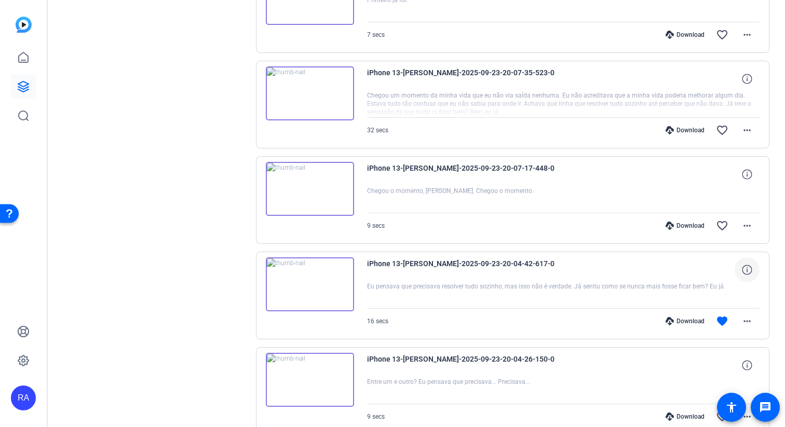
click at [303, 101] on img at bounding box center [310, 93] width 88 height 54
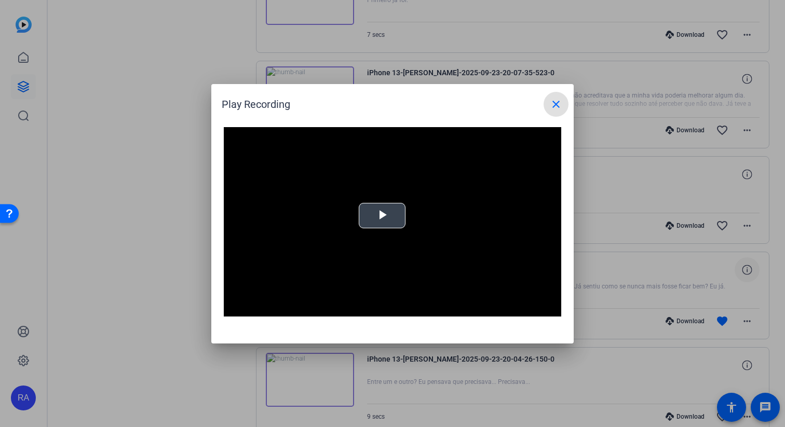
click at [375, 215] on span "Video Player" at bounding box center [382, 215] width 0 height 0
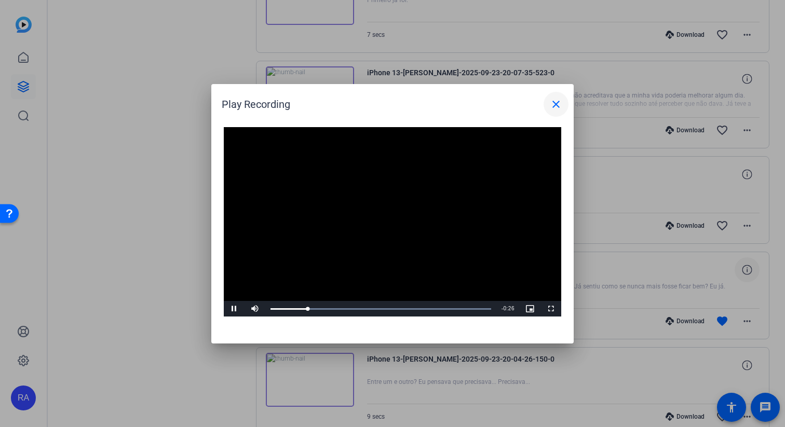
click at [375, 104] on mat-icon "close" at bounding box center [556, 104] width 12 height 12
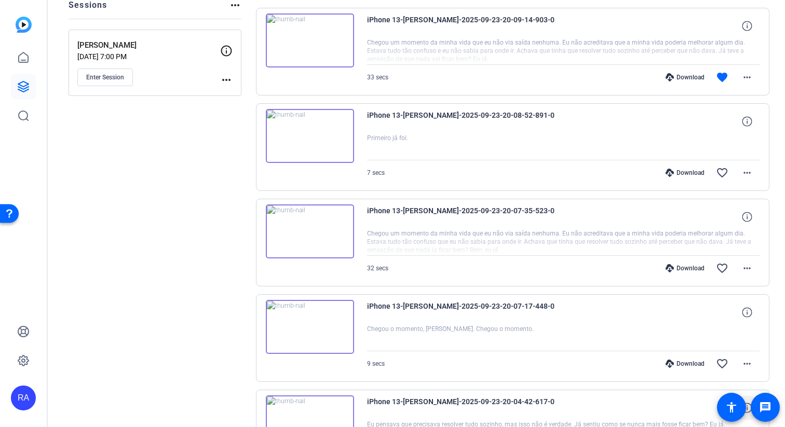
scroll to position [122, 0]
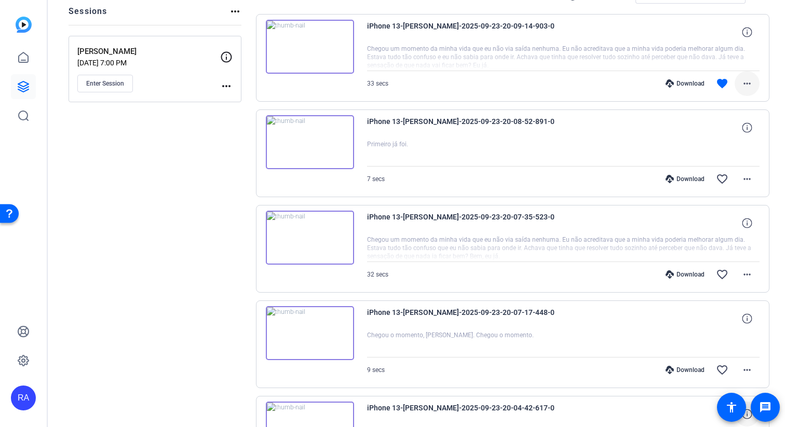
click at [375, 83] on mat-icon "more_horiz" at bounding box center [747, 83] width 12 height 12
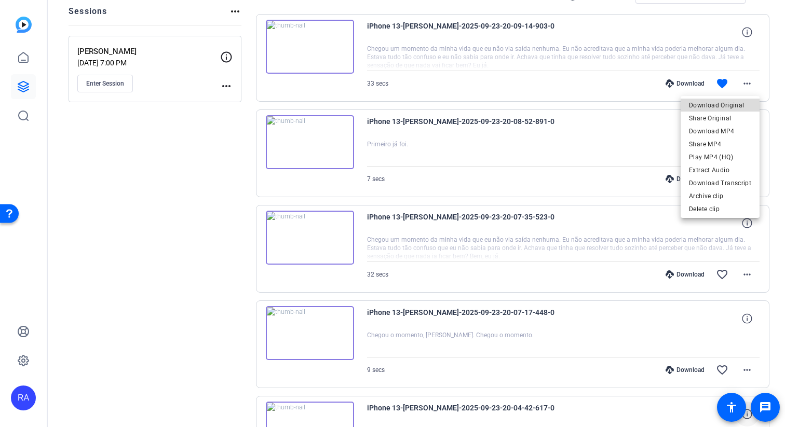
click at [375, 109] on span "Download Original" at bounding box center [720, 105] width 62 height 12
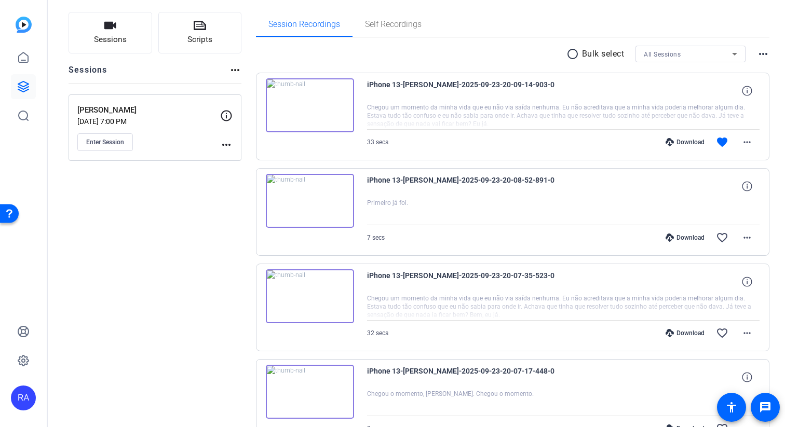
scroll to position [62, 0]
click at [313, 110] on img at bounding box center [310, 106] width 88 height 54
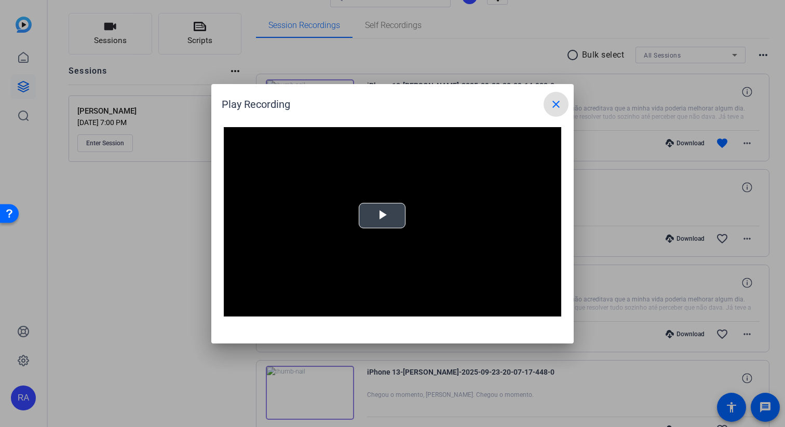
click at [375, 215] on span "Video Player" at bounding box center [382, 215] width 0 height 0
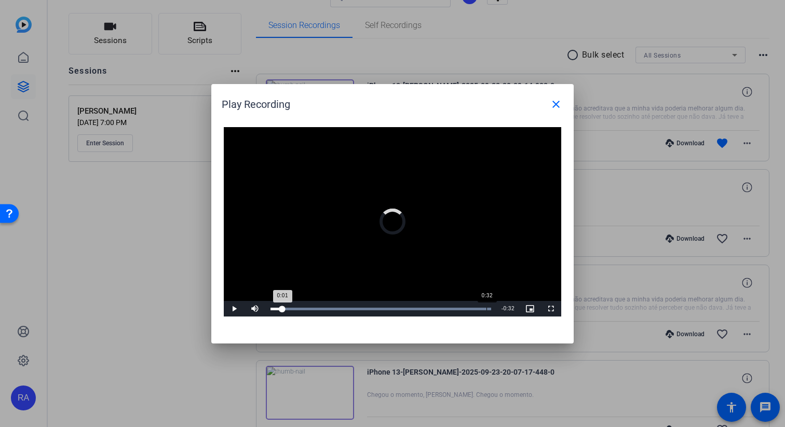
click at [375, 309] on div "Loaded : 100.00% 0:32 0:01" at bounding box center [380, 309] width 221 height 3
drag, startPoint x: 485, startPoint y: 309, endPoint x: 461, endPoint y: 310, distance: 24.4
click at [375, 310] on div "Loaded : 100.00% 0:28 0:28" at bounding box center [380, 309] width 221 height 3
click at [361, 223] on video "Video Player" at bounding box center [392, 222] width 337 height 190
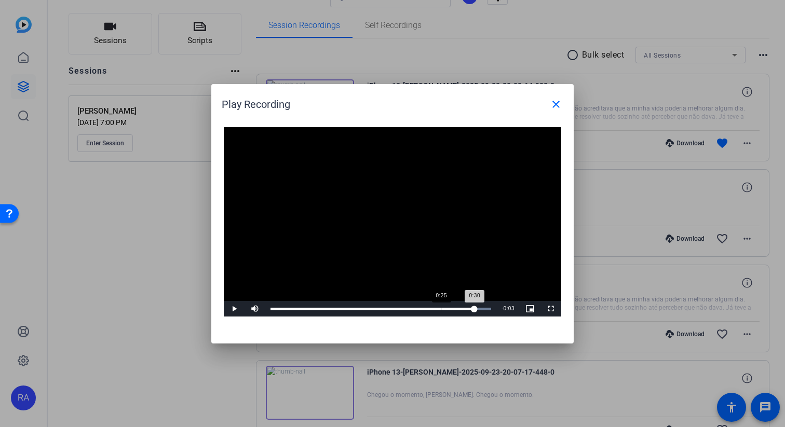
click at [375, 305] on div "Loaded : 100.00% 0:25 0:30" at bounding box center [380, 309] width 231 height 16
click at [273, 304] on div "Loaded : 100.00% 0:00 0:00" at bounding box center [380, 309] width 231 height 16
click at [375, 106] on mat-icon "close" at bounding box center [556, 104] width 12 height 12
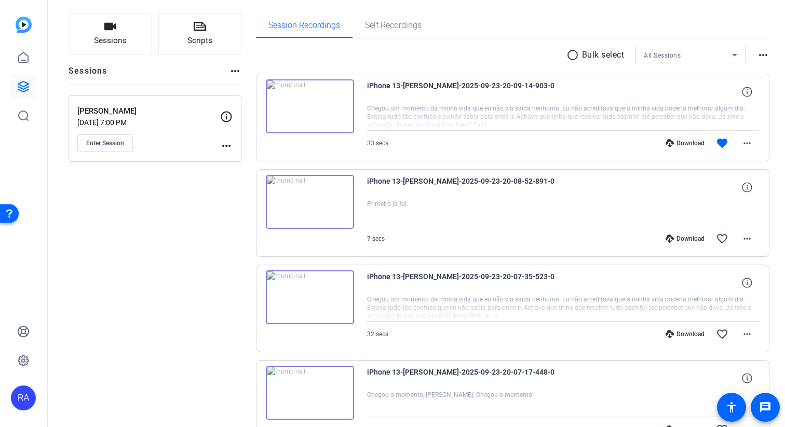
click at [375, 201] on div at bounding box center [563, 213] width 393 height 26
click at [316, 198] on img at bounding box center [310, 202] width 88 height 54
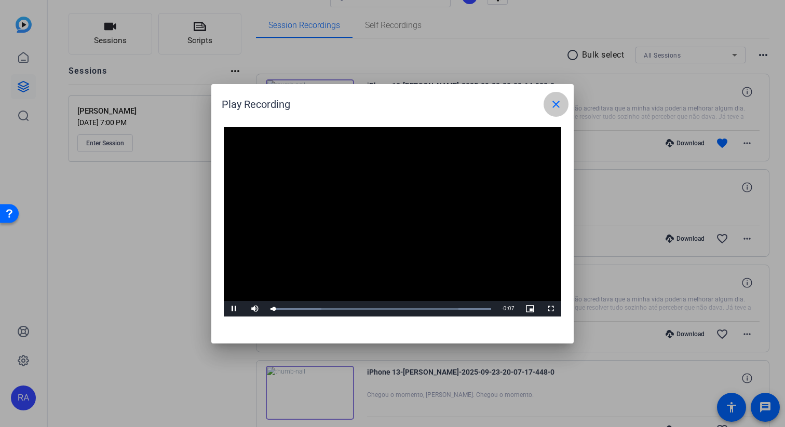
click at [375, 100] on mat-icon "close" at bounding box center [556, 104] width 12 height 12
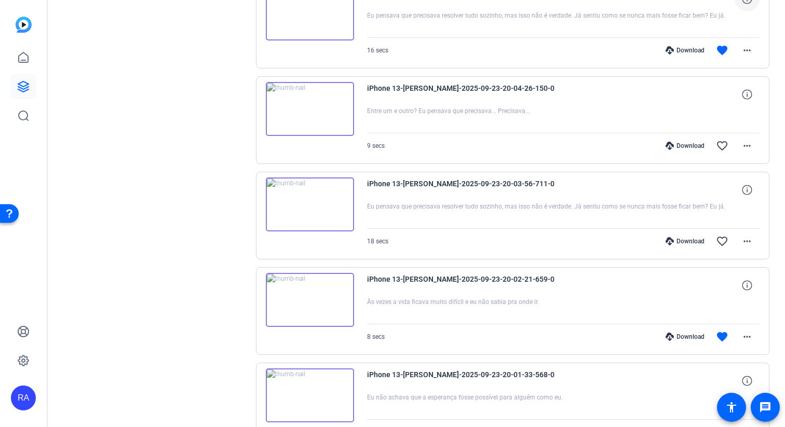
scroll to position [550, 0]
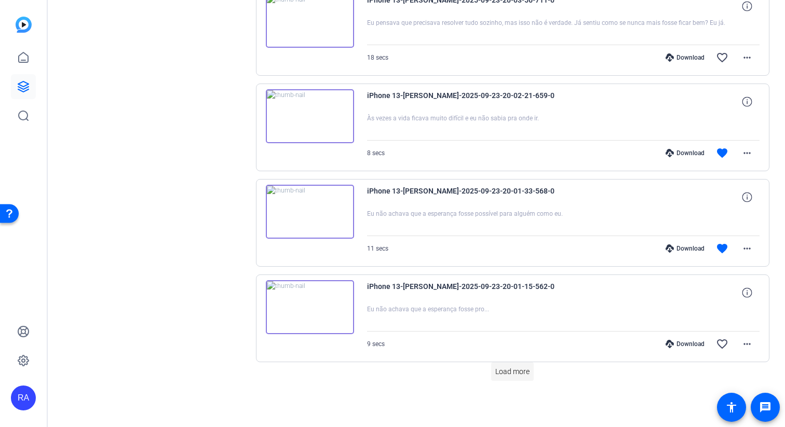
click at [375, 374] on span "Load more" at bounding box center [512, 371] width 34 height 11
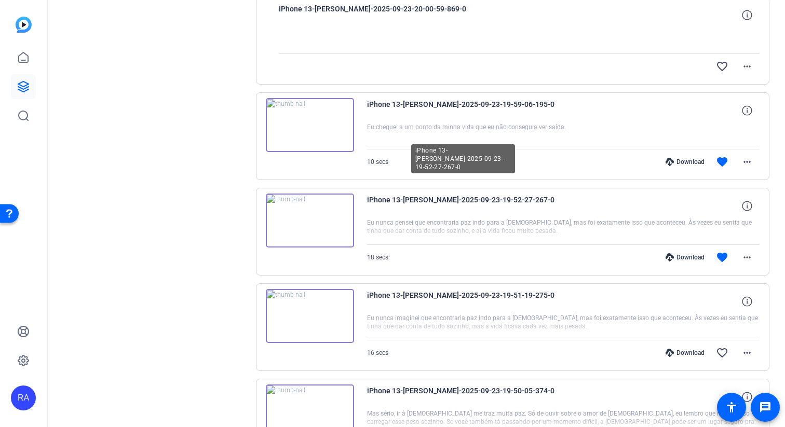
scroll to position [1075, 0]
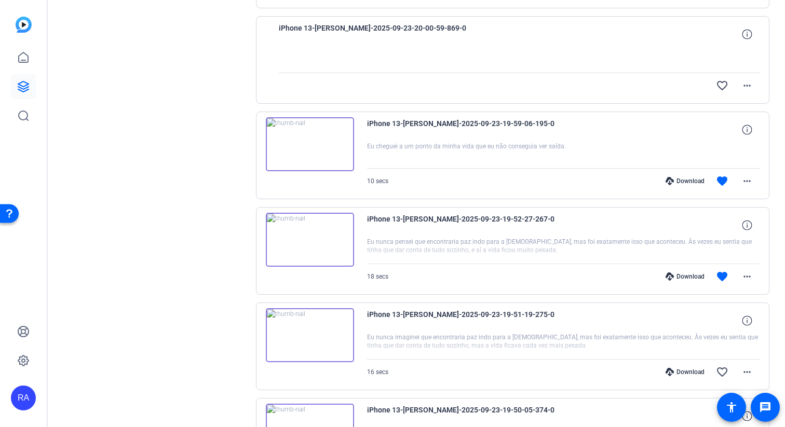
click at [324, 141] on img at bounding box center [310, 144] width 88 height 54
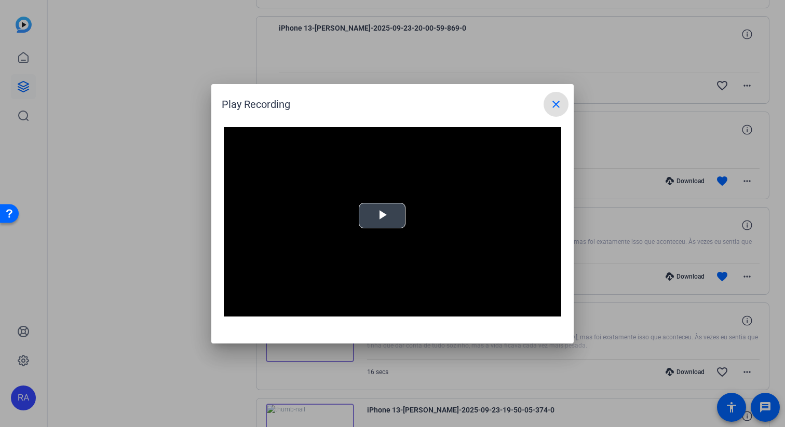
click at [375, 219] on div "Video Player is loading. Play Video Play Mute Current Time 0:00 / Duration -:- …" at bounding box center [392, 222] width 337 height 190
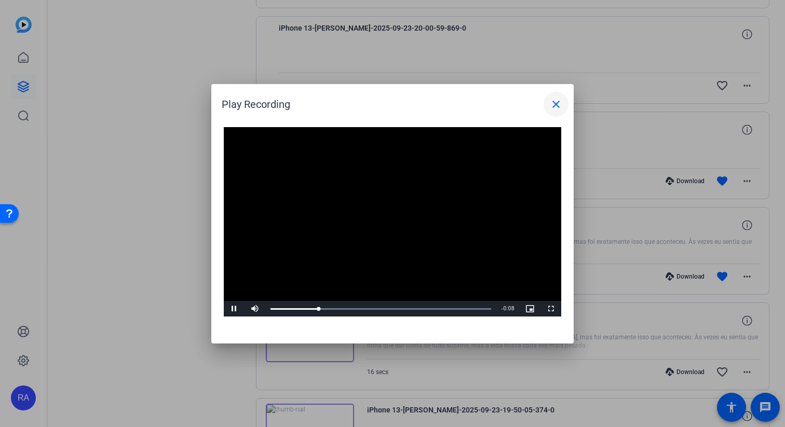
click at [375, 108] on mat-icon "close" at bounding box center [556, 104] width 12 height 12
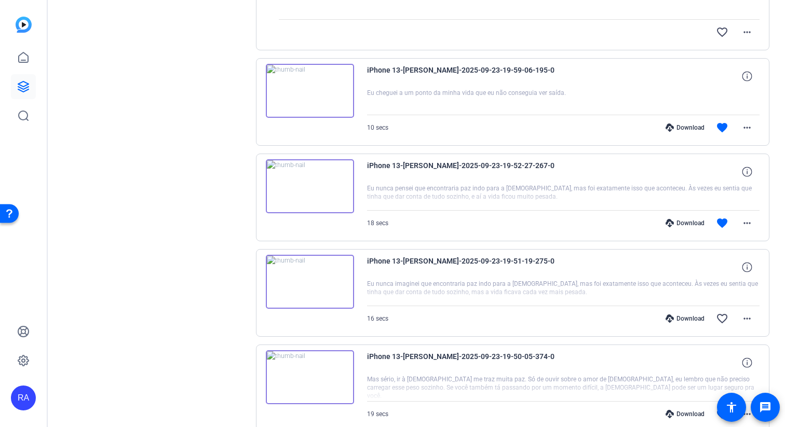
scroll to position [1131, 0]
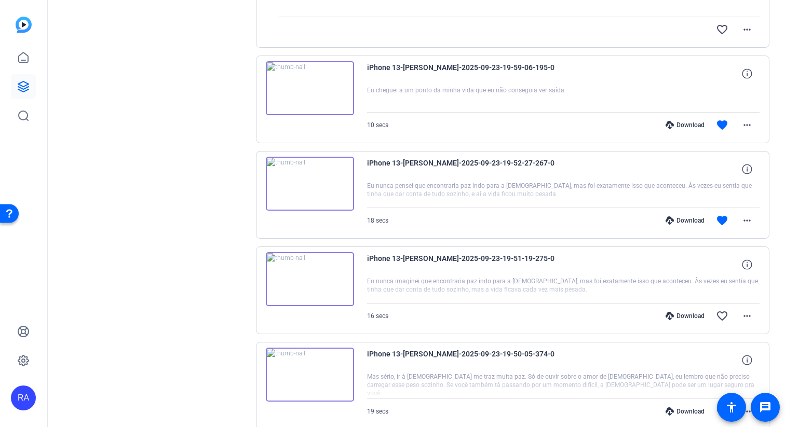
click at [306, 84] on img at bounding box center [310, 88] width 88 height 54
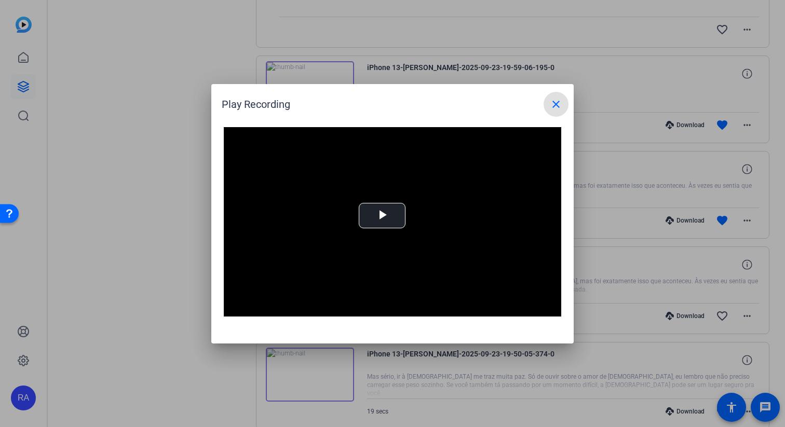
click at [375, 106] on div "Play Recording close" at bounding box center [395, 104] width 347 height 25
click at [375, 103] on mat-icon "close" at bounding box center [556, 104] width 12 height 12
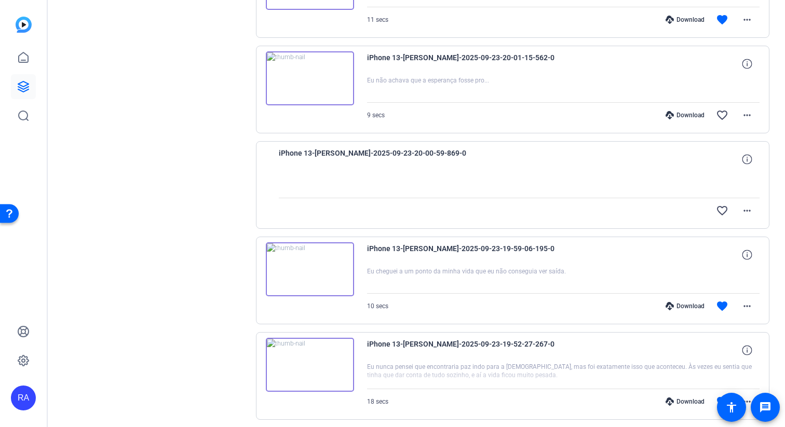
scroll to position [948, 0]
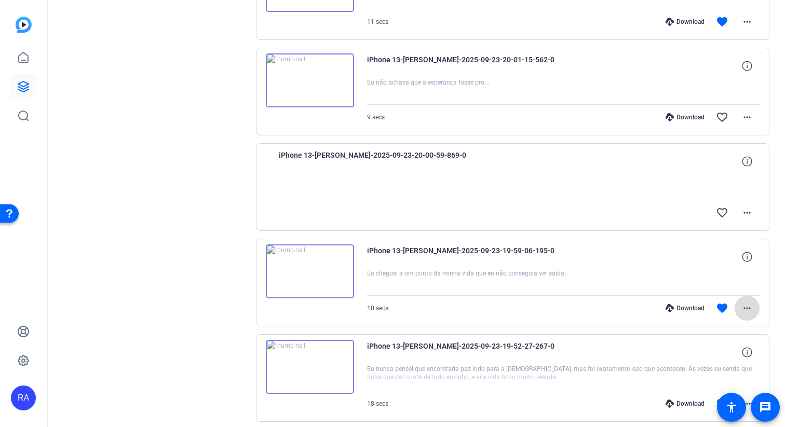
click at [375, 306] on span at bounding box center [746, 308] width 25 height 25
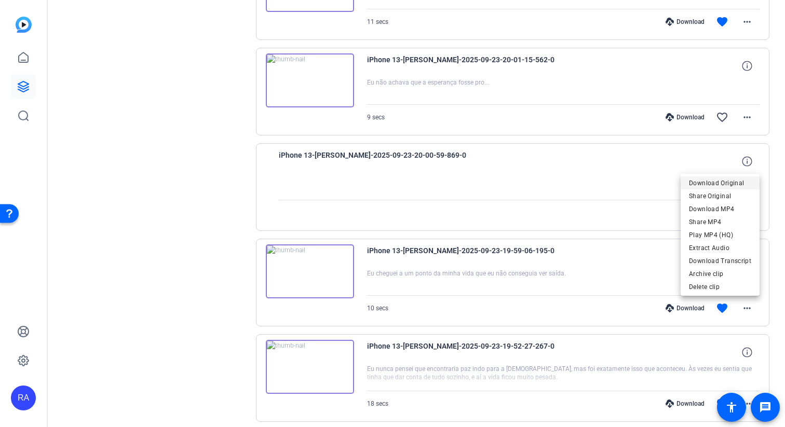
click at [375, 184] on span "Download Original" at bounding box center [720, 183] width 62 height 12
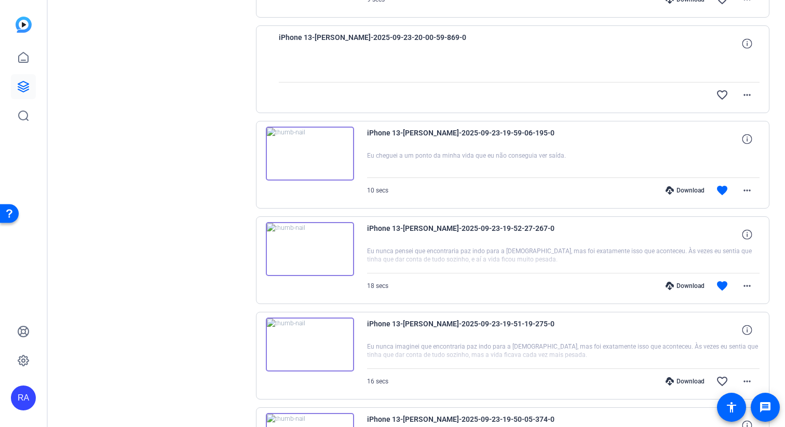
scroll to position [1073, 0]
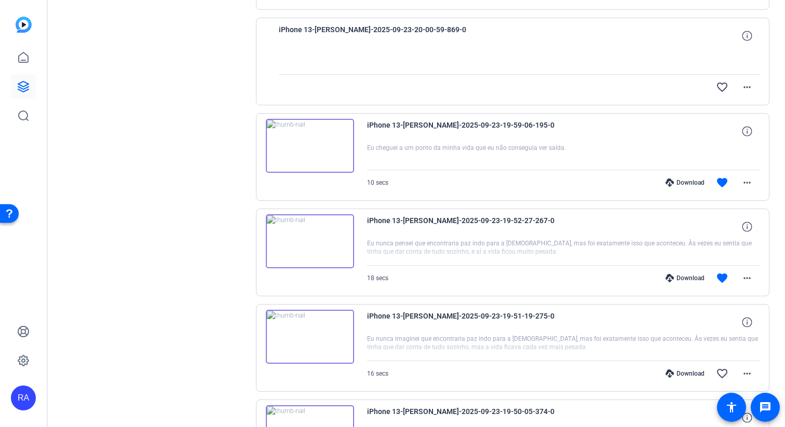
click at [309, 240] on img at bounding box center [310, 241] width 88 height 54
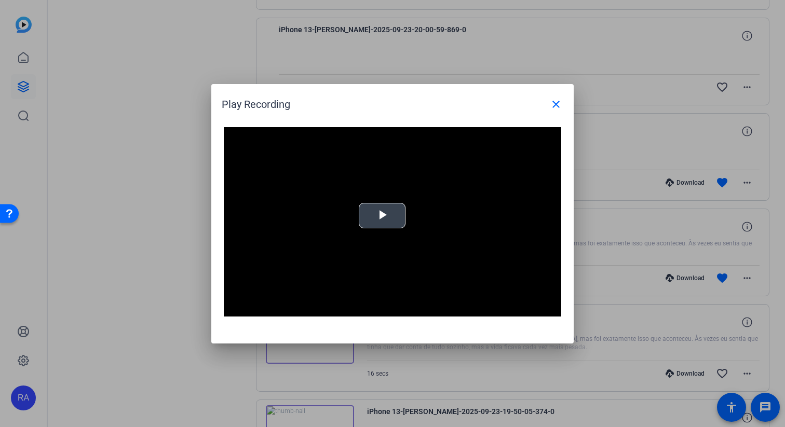
click at [375, 215] on span "Video Player" at bounding box center [382, 215] width 0 height 0
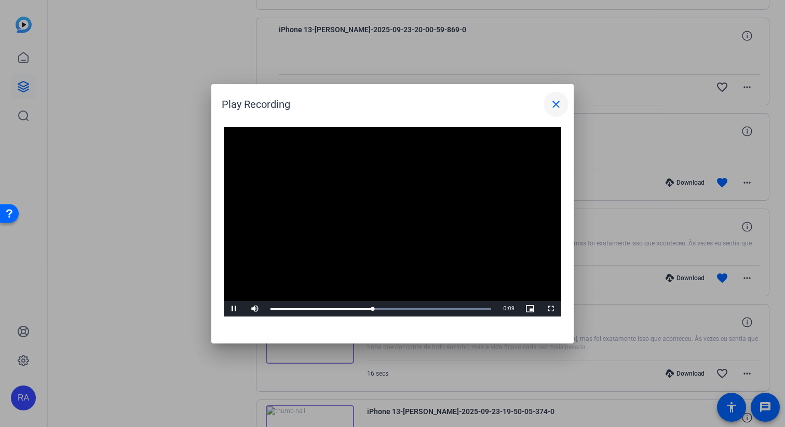
click at [375, 98] on mat-icon "close" at bounding box center [556, 104] width 12 height 12
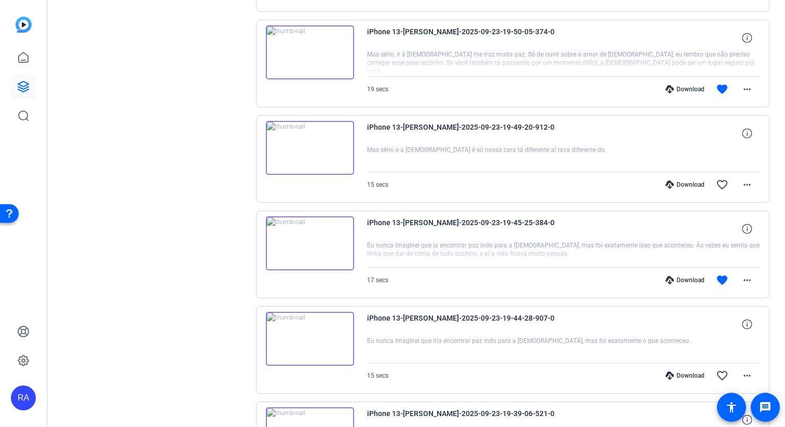
scroll to position [1464, 0]
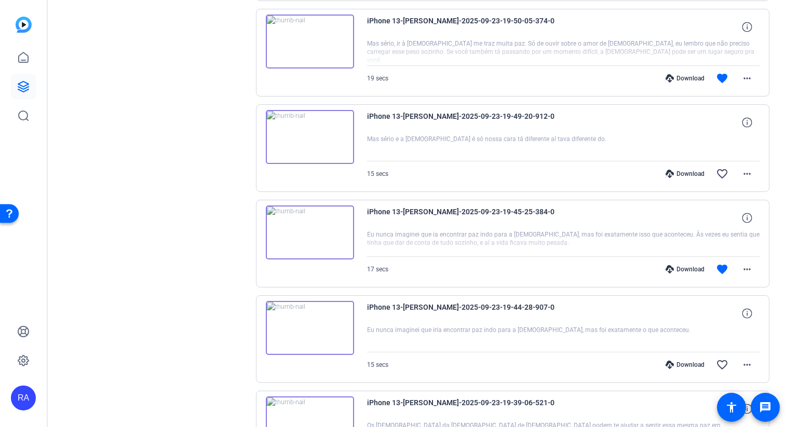
click at [303, 228] on img at bounding box center [310, 232] width 88 height 54
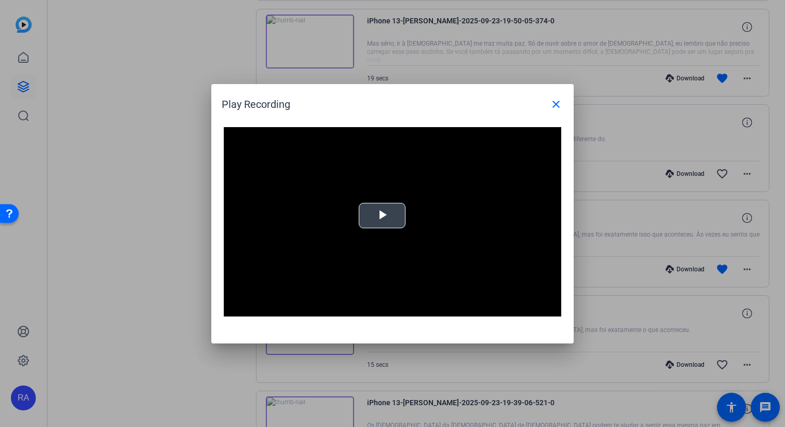
click at [375, 186] on video "Video Player" at bounding box center [392, 222] width 337 height 190
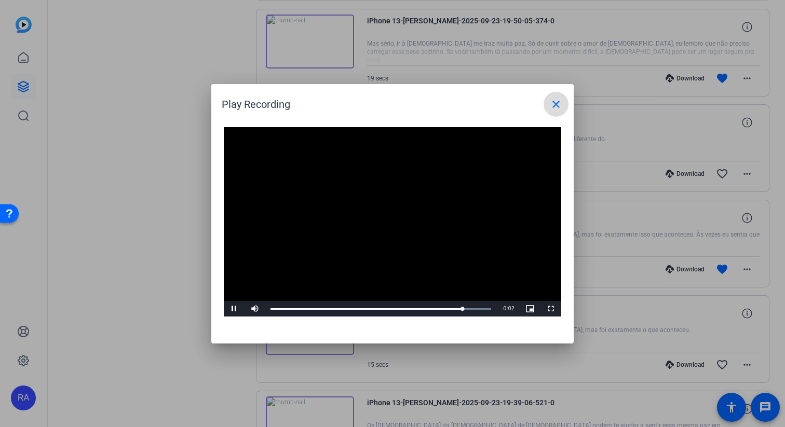
click at [375, 104] on mat-icon "close" at bounding box center [556, 104] width 12 height 12
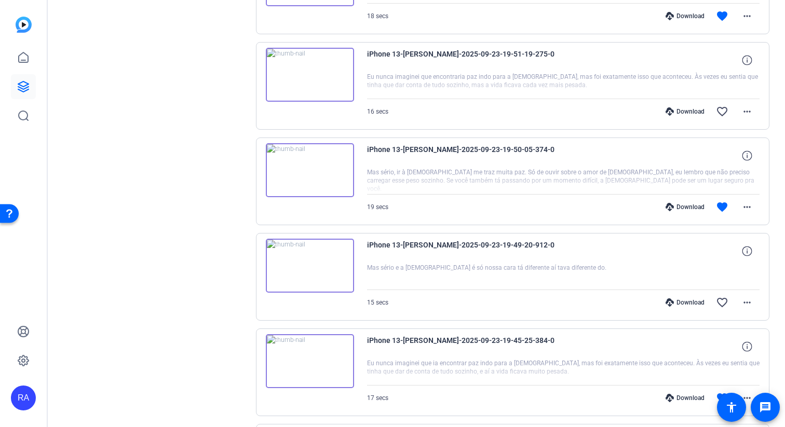
scroll to position [1334, 0]
click at [302, 66] on img at bounding box center [310, 76] width 88 height 54
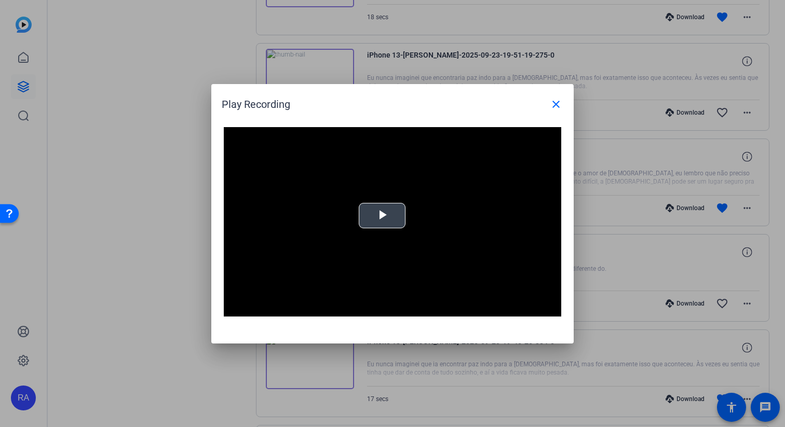
click at [375, 185] on video "Video Player" at bounding box center [392, 222] width 337 height 190
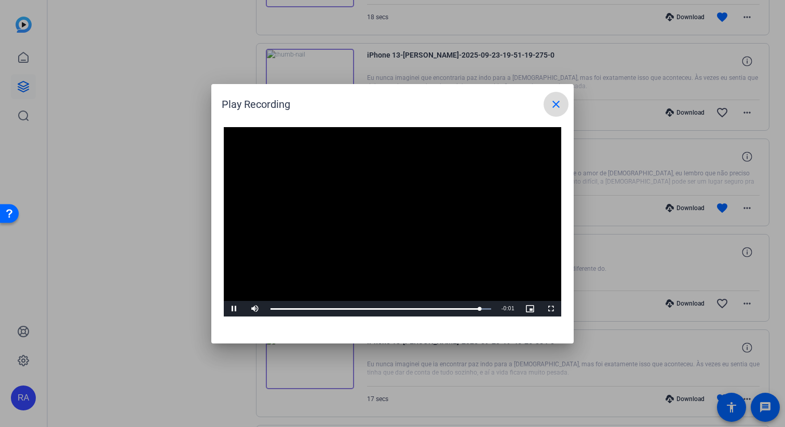
click at [375, 105] on span at bounding box center [555, 104] width 25 height 25
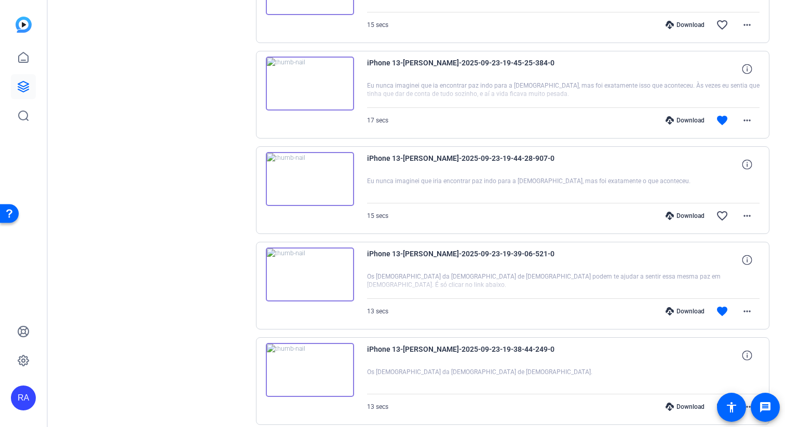
scroll to position [1619, 0]
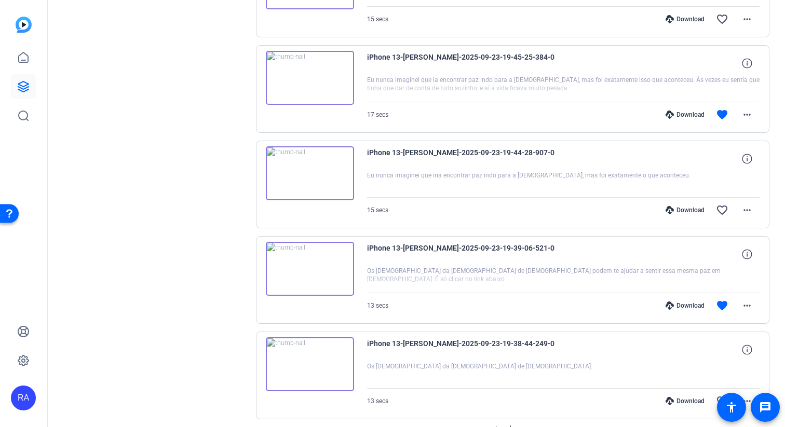
click at [292, 171] on img at bounding box center [310, 173] width 88 height 54
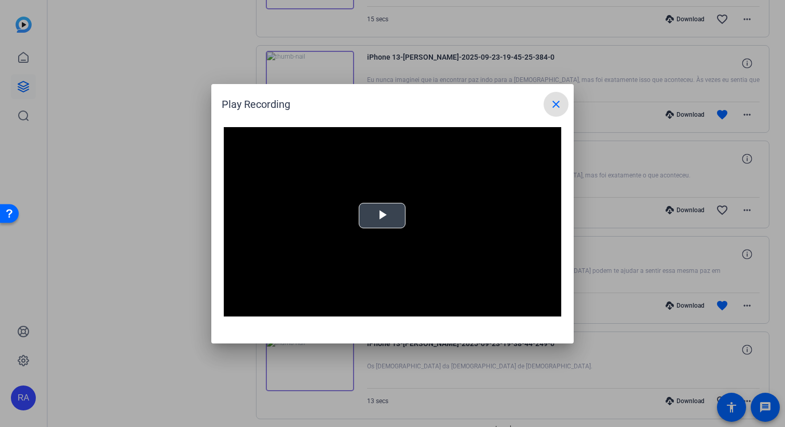
click at [375, 215] on span "Video Player" at bounding box center [382, 215] width 0 height 0
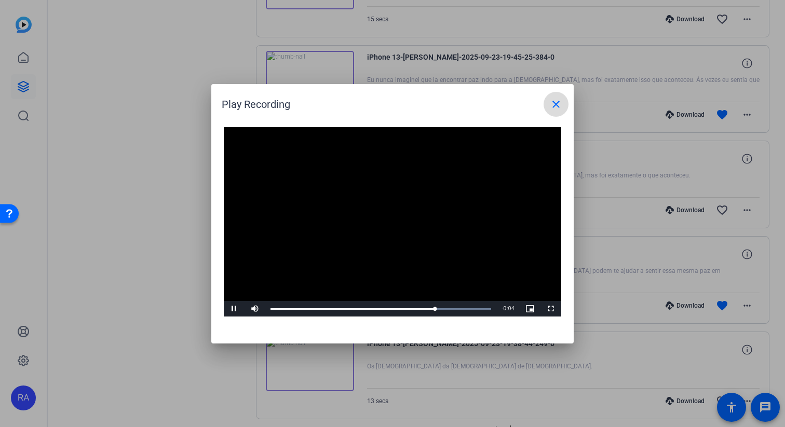
click at [375, 103] on mat-icon "close" at bounding box center [556, 104] width 12 height 12
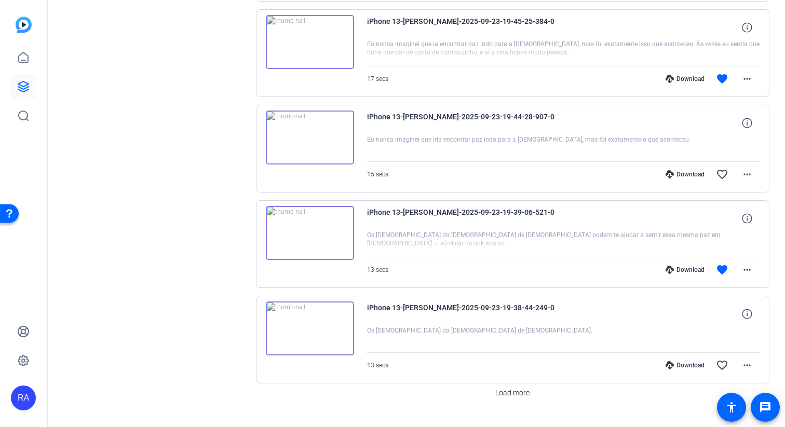
scroll to position [1653, 0]
click at [375, 388] on span "Load more" at bounding box center [512, 394] width 34 height 11
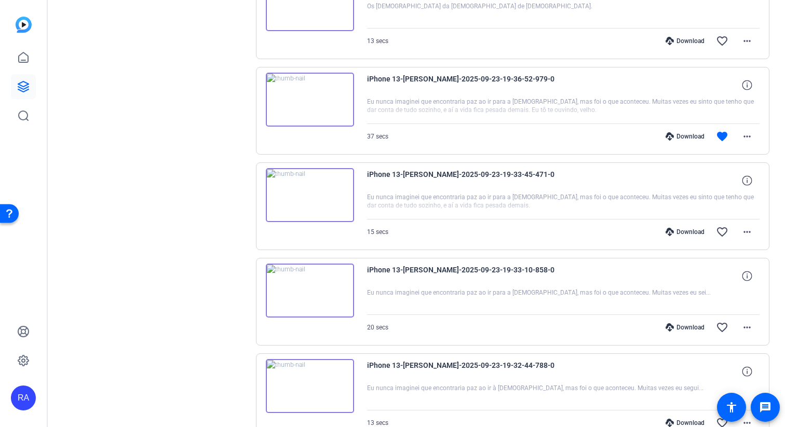
scroll to position [1960, 0]
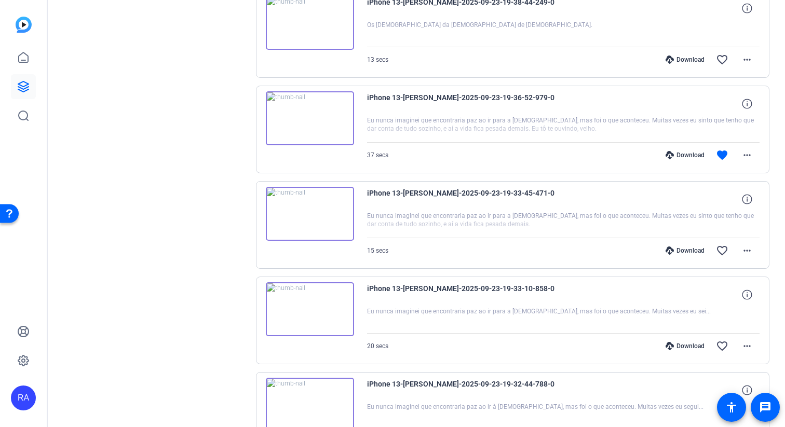
click at [311, 105] on img at bounding box center [310, 118] width 88 height 54
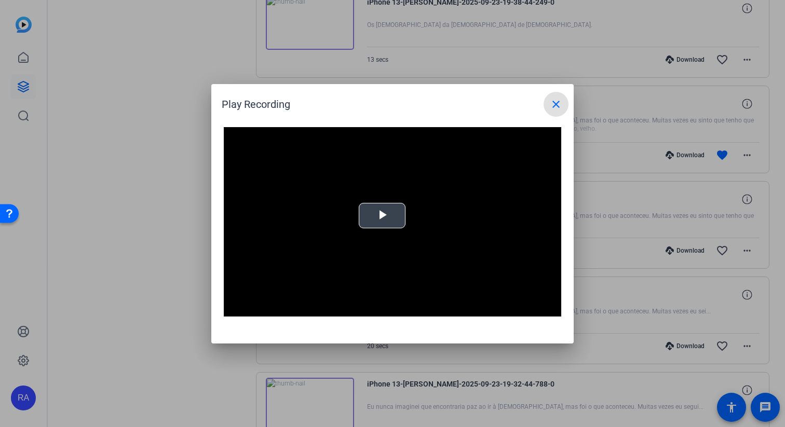
click at [367, 198] on video "Video Player" at bounding box center [392, 222] width 337 height 190
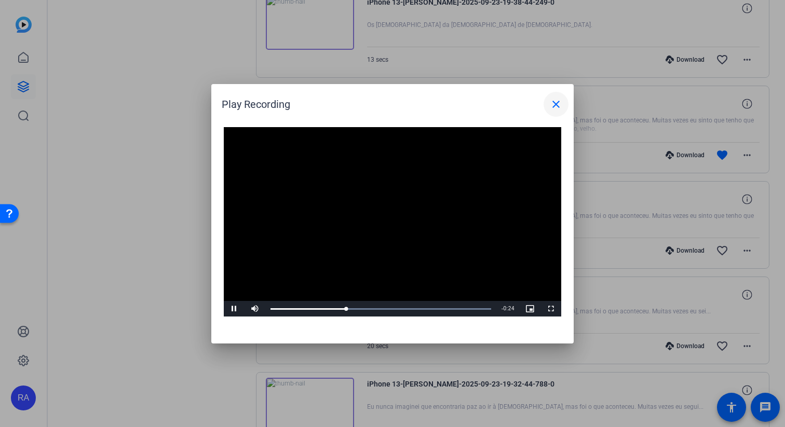
click at [375, 106] on span at bounding box center [555, 104] width 25 height 25
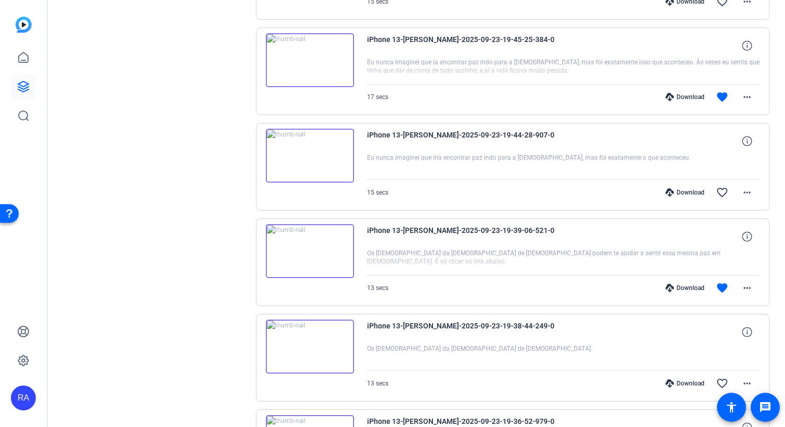
scroll to position [1624, 0]
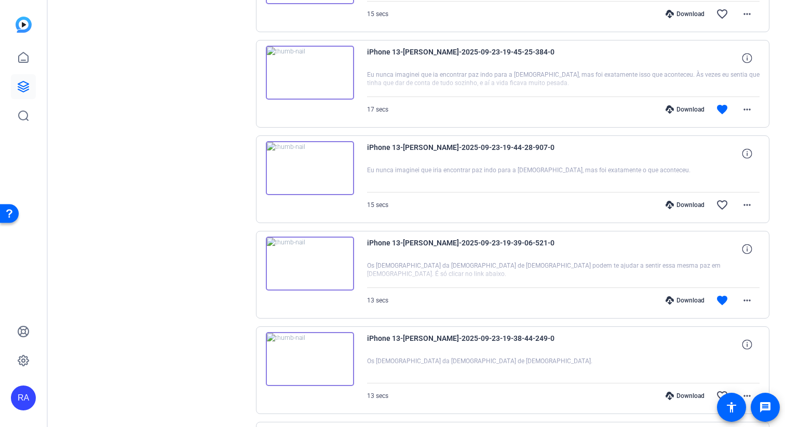
click at [305, 76] on img at bounding box center [310, 73] width 88 height 54
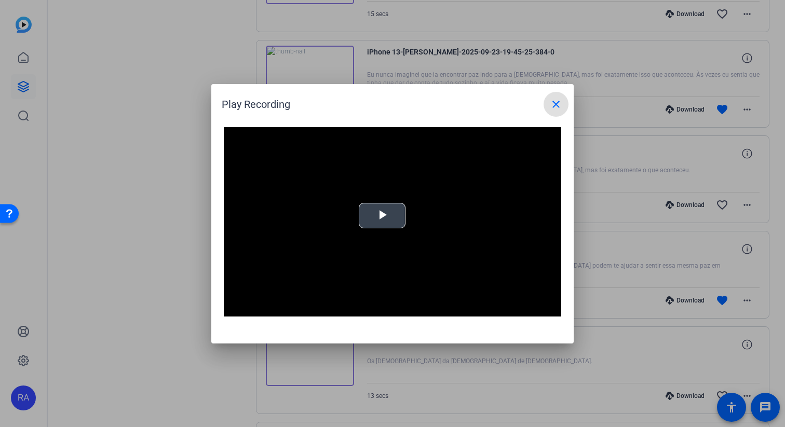
click at [375, 215] on span "Video Player" at bounding box center [382, 215] width 0 height 0
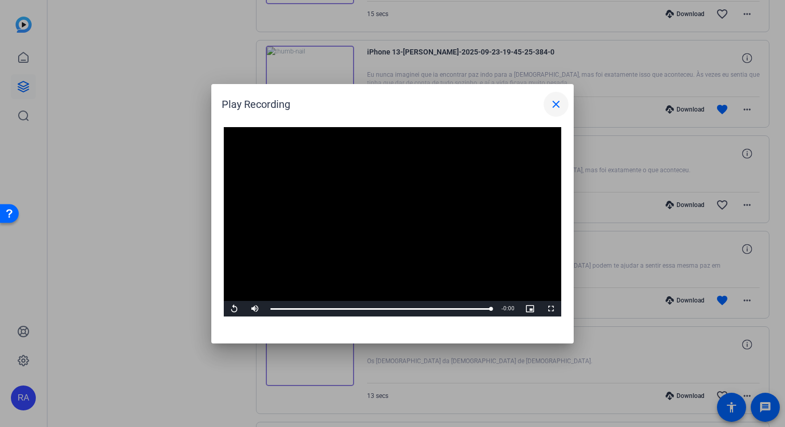
click at [375, 101] on mat-icon "close" at bounding box center [556, 104] width 12 height 12
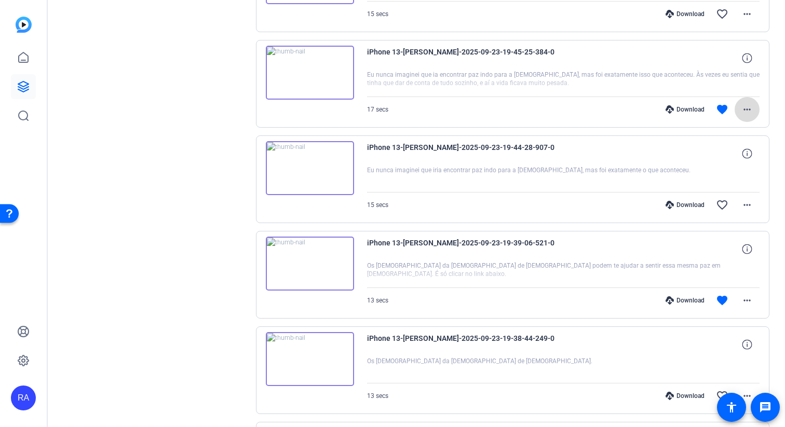
click at [375, 113] on mat-icon "more_horiz" at bounding box center [747, 109] width 12 height 12
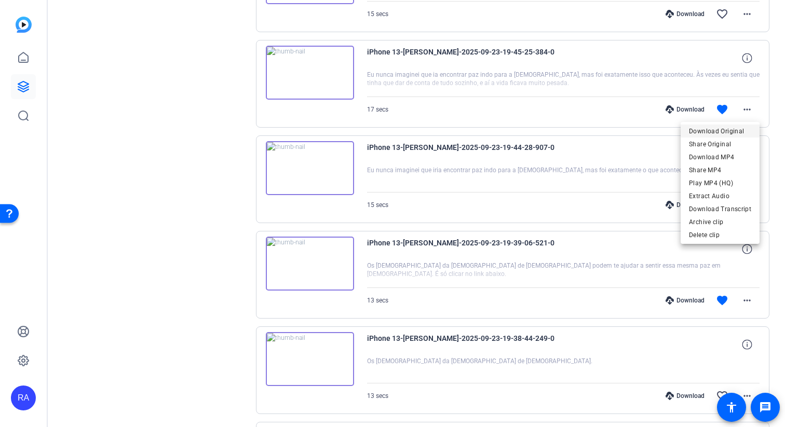
click at [375, 127] on span "Download Original" at bounding box center [720, 131] width 62 height 12
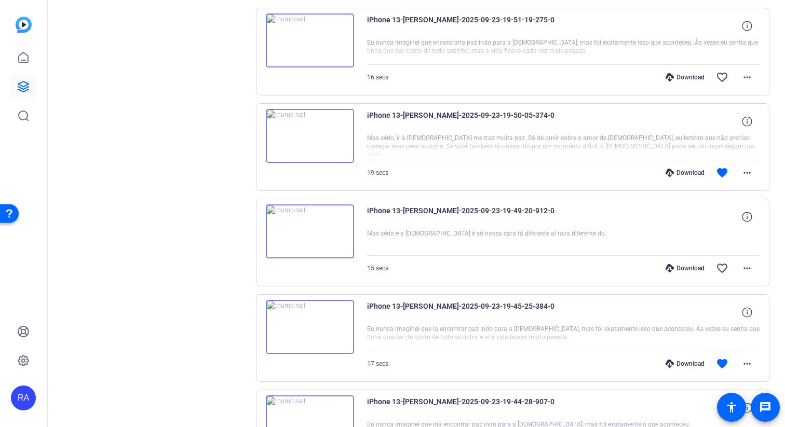
scroll to position [1355, 0]
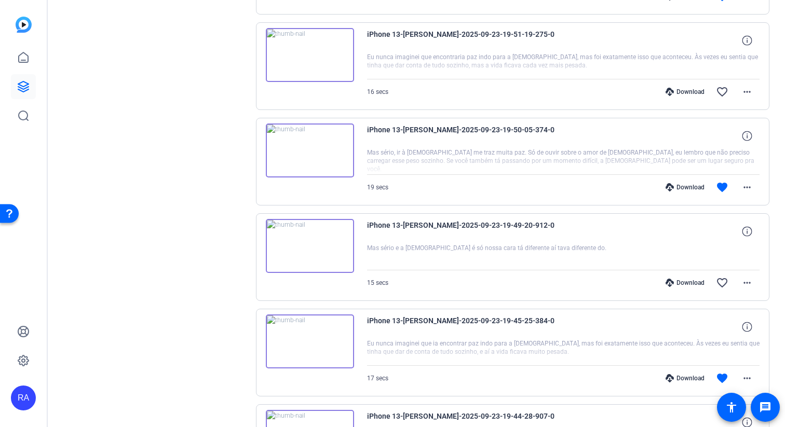
click at [314, 155] on img at bounding box center [310, 151] width 88 height 54
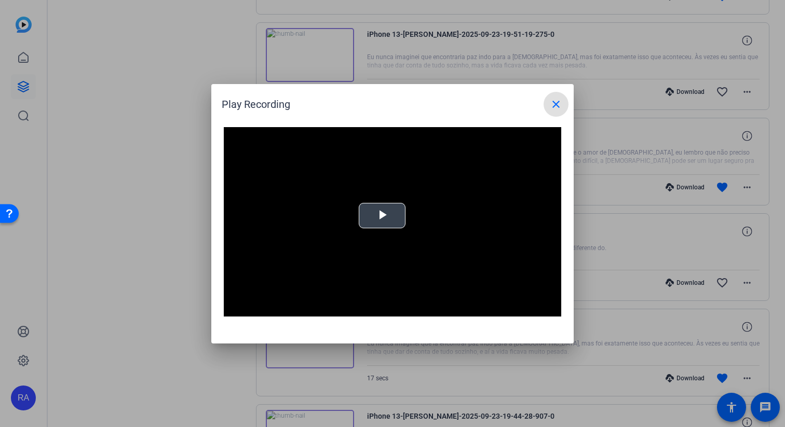
click at [375, 215] on span "Video Player" at bounding box center [382, 215] width 0 height 0
click at [375, 101] on mat-icon "close" at bounding box center [556, 104] width 12 height 12
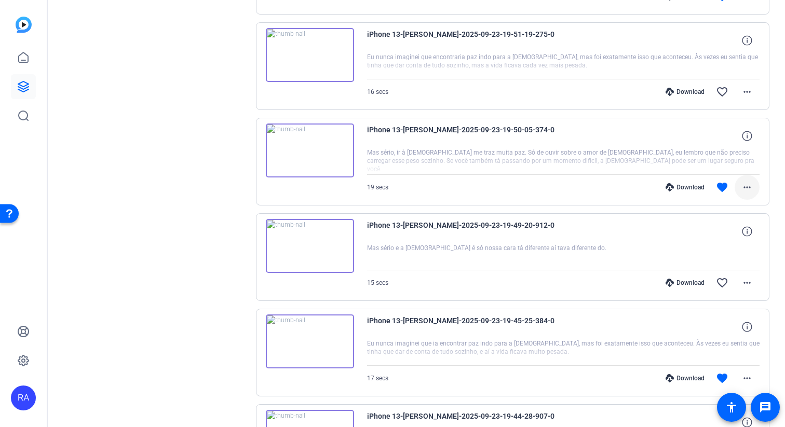
click at [375, 187] on mat-icon "more_horiz" at bounding box center [747, 187] width 12 height 12
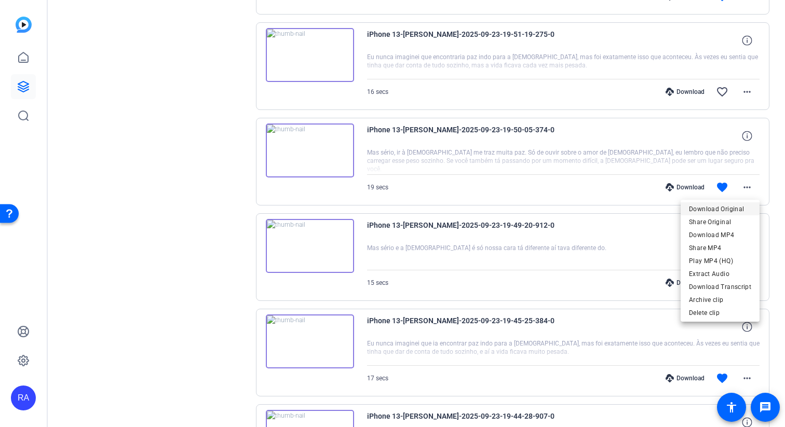
click at [375, 205] on span "Download Original" at bounding box center [720, 209] width 62 height 12
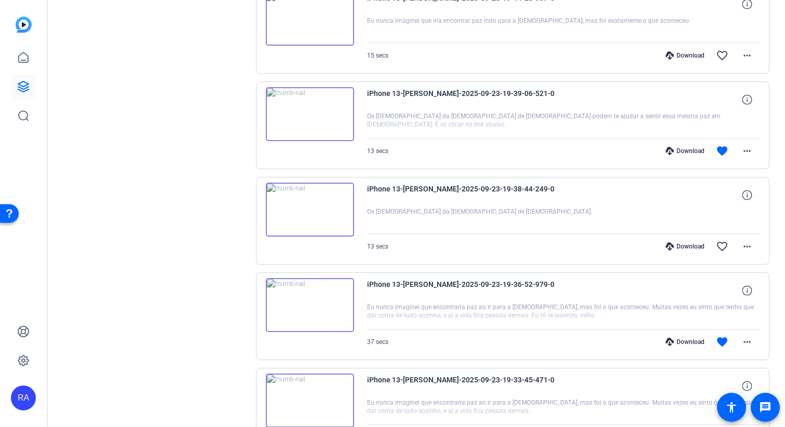
scroll to position [1778, 0]
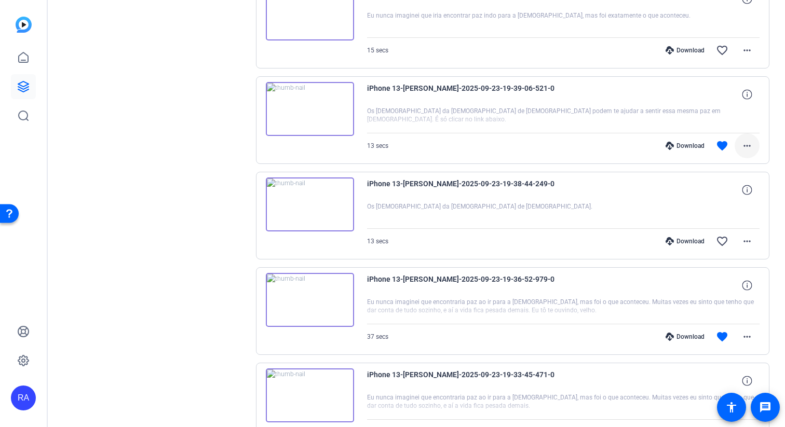
click at [375, 140] on mat-icon "more_horiz" at bounding box center [747, 146] width 12 height 12
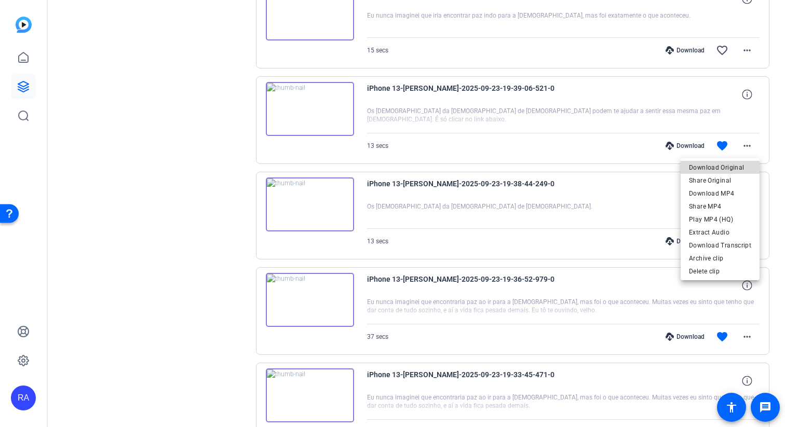
click at [375, 171] on span "Download Original" at bounding box center [720, 167] width 62 height 12
